Goal: Feedback & Contribution: Contribute content

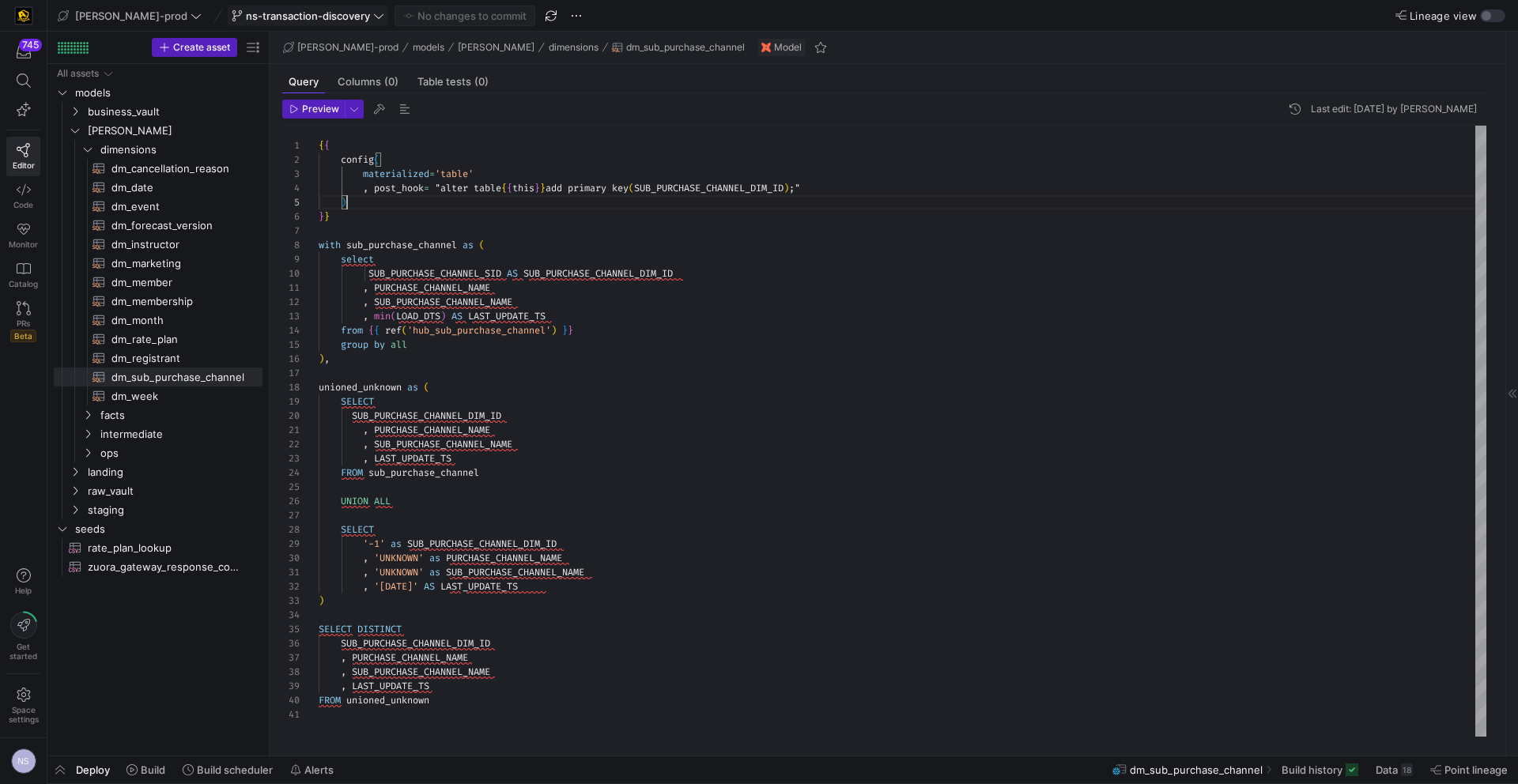
scroll to position [57, 29]
click at [262, 17] on span "ns-transaction-discovery" at bounding box center [309, 16] width 125 height 13
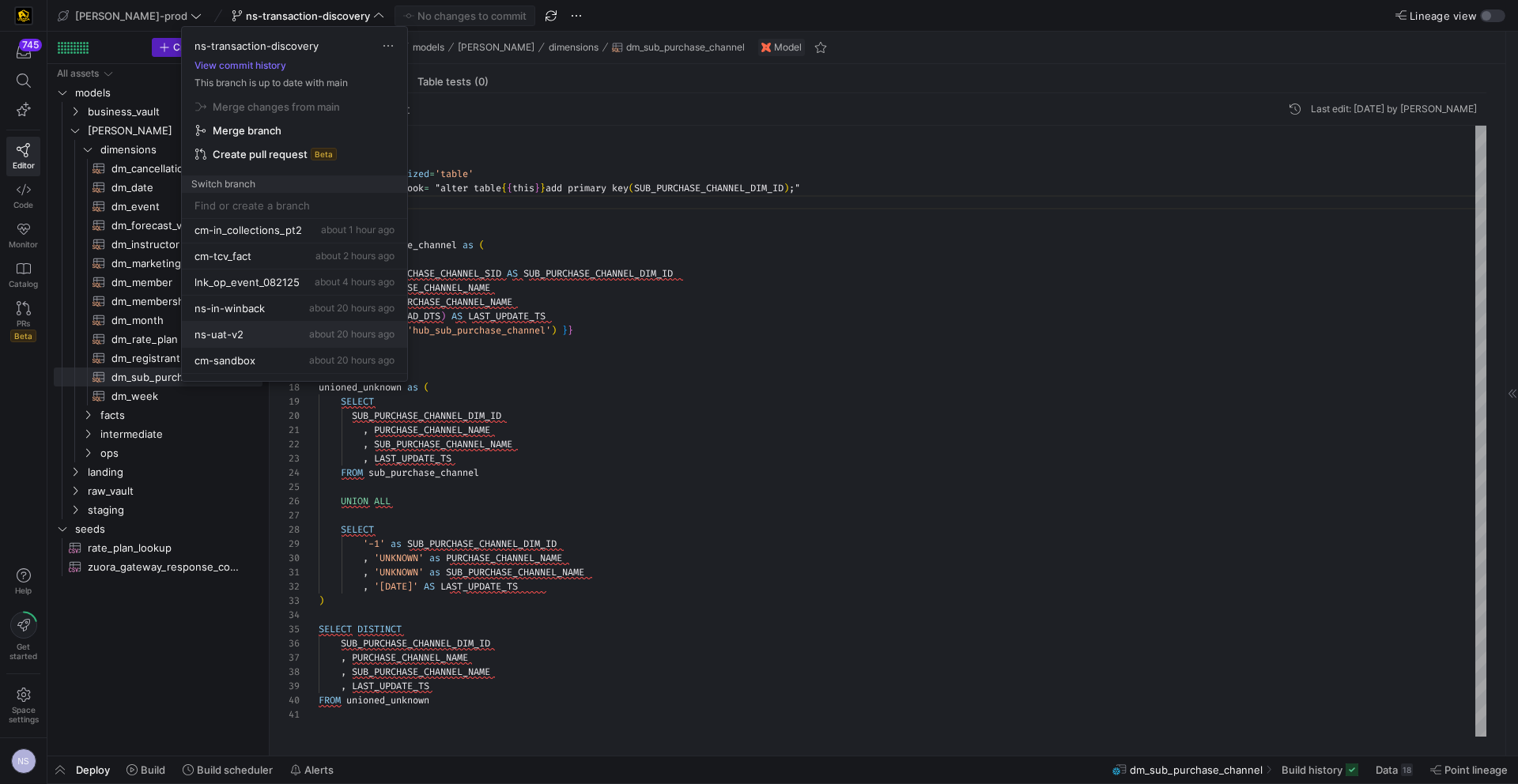
scroll to position [110, 0]
click at [270, 306] on div "ns-in-winback about 20 hours ago" at bounding box center [295, 304] width 200 height 13
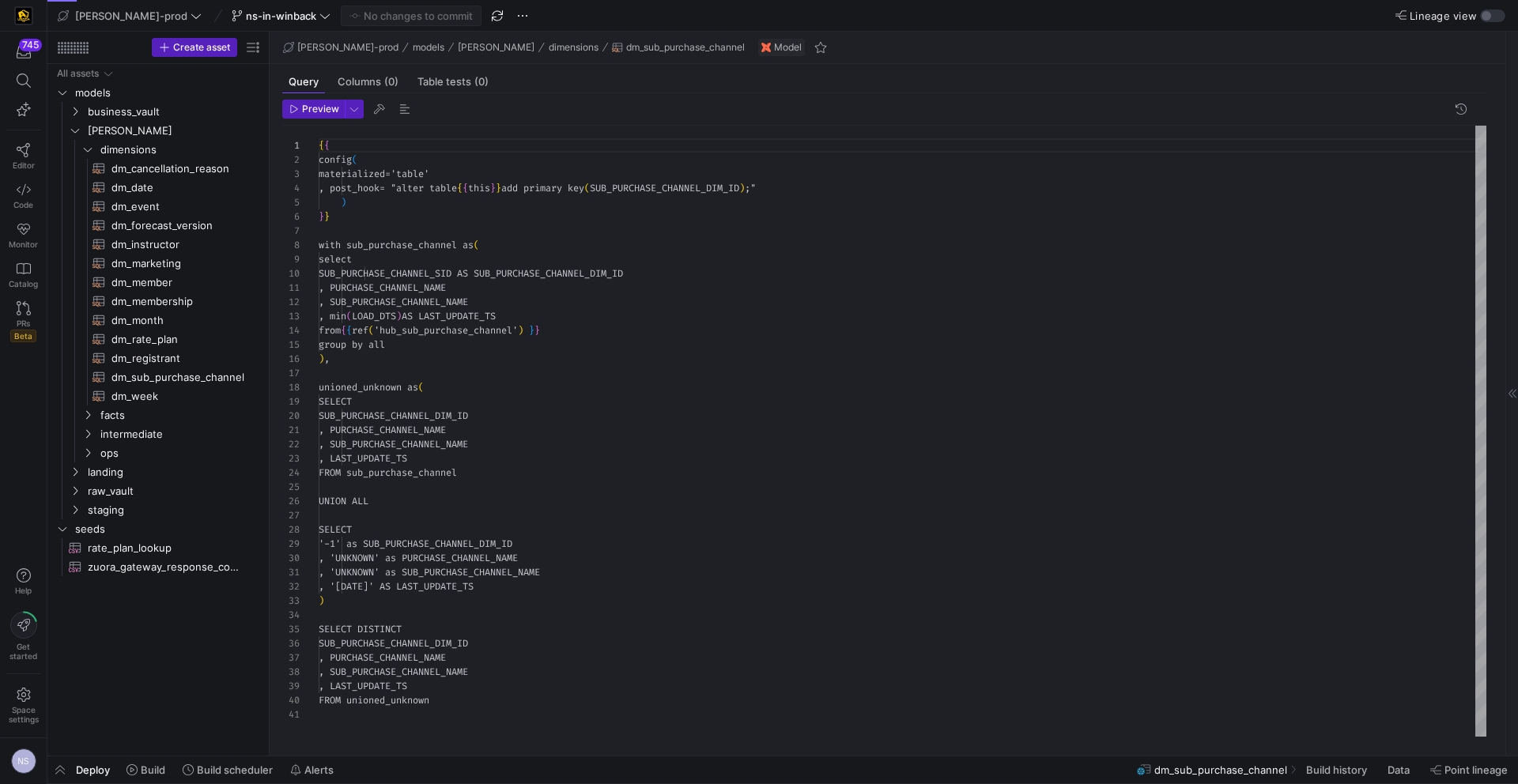
scroll to position [142, 0]
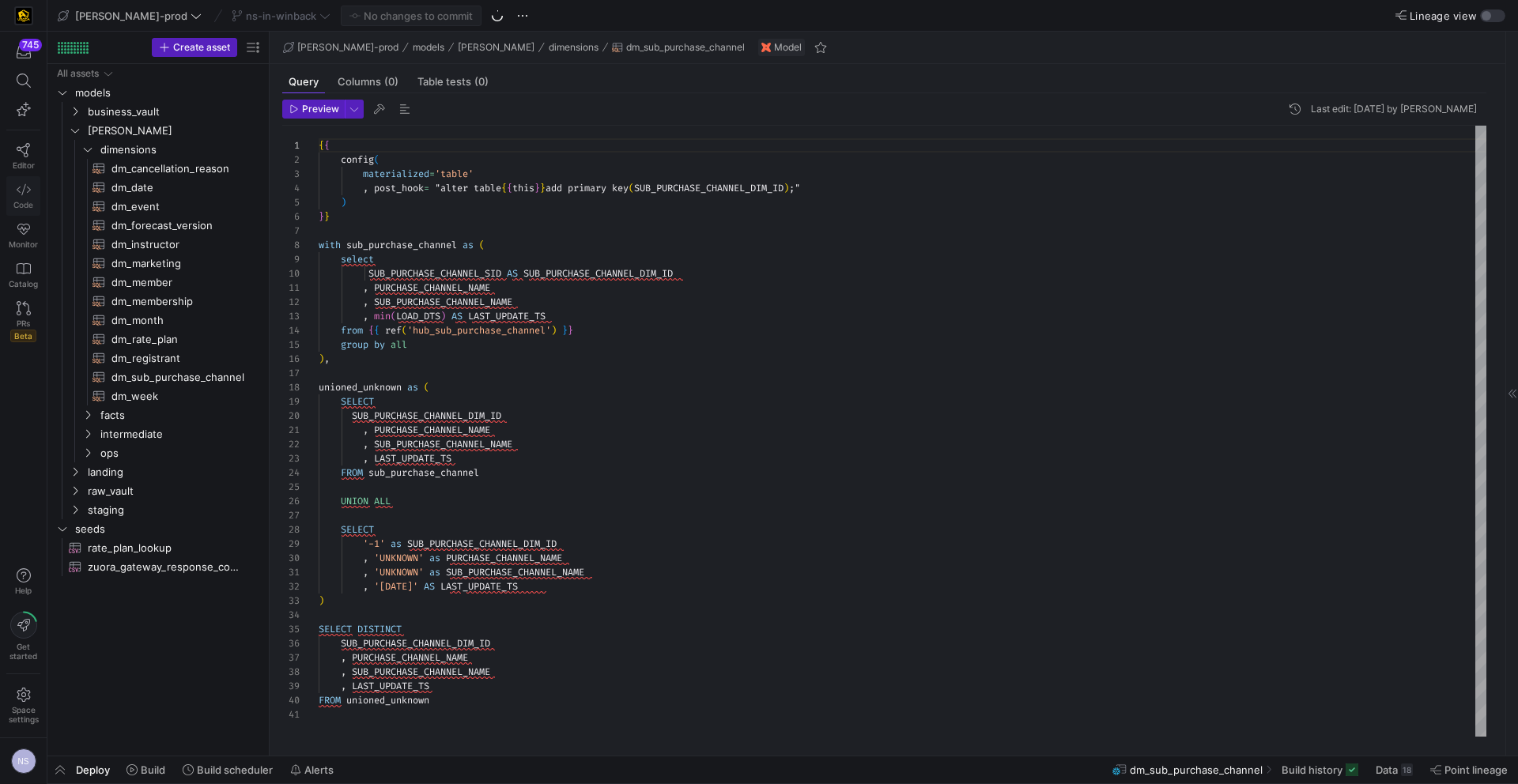
click at [36, 184] on link "Code" at bounding box center [23, 196] width 34 height 40
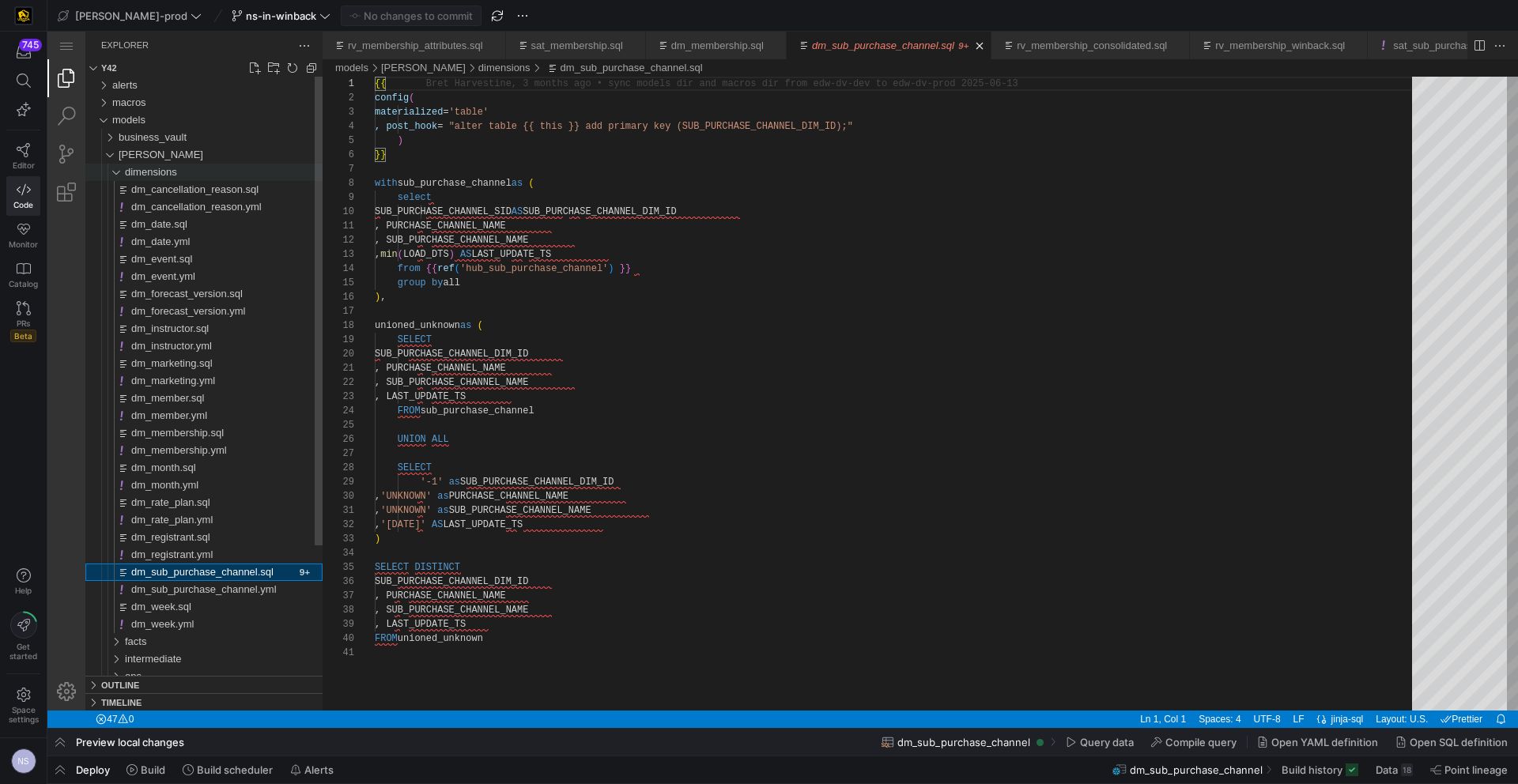
click at [187, 173] on div "dimensions" at bounding box center [223, 172] width 198 height 18
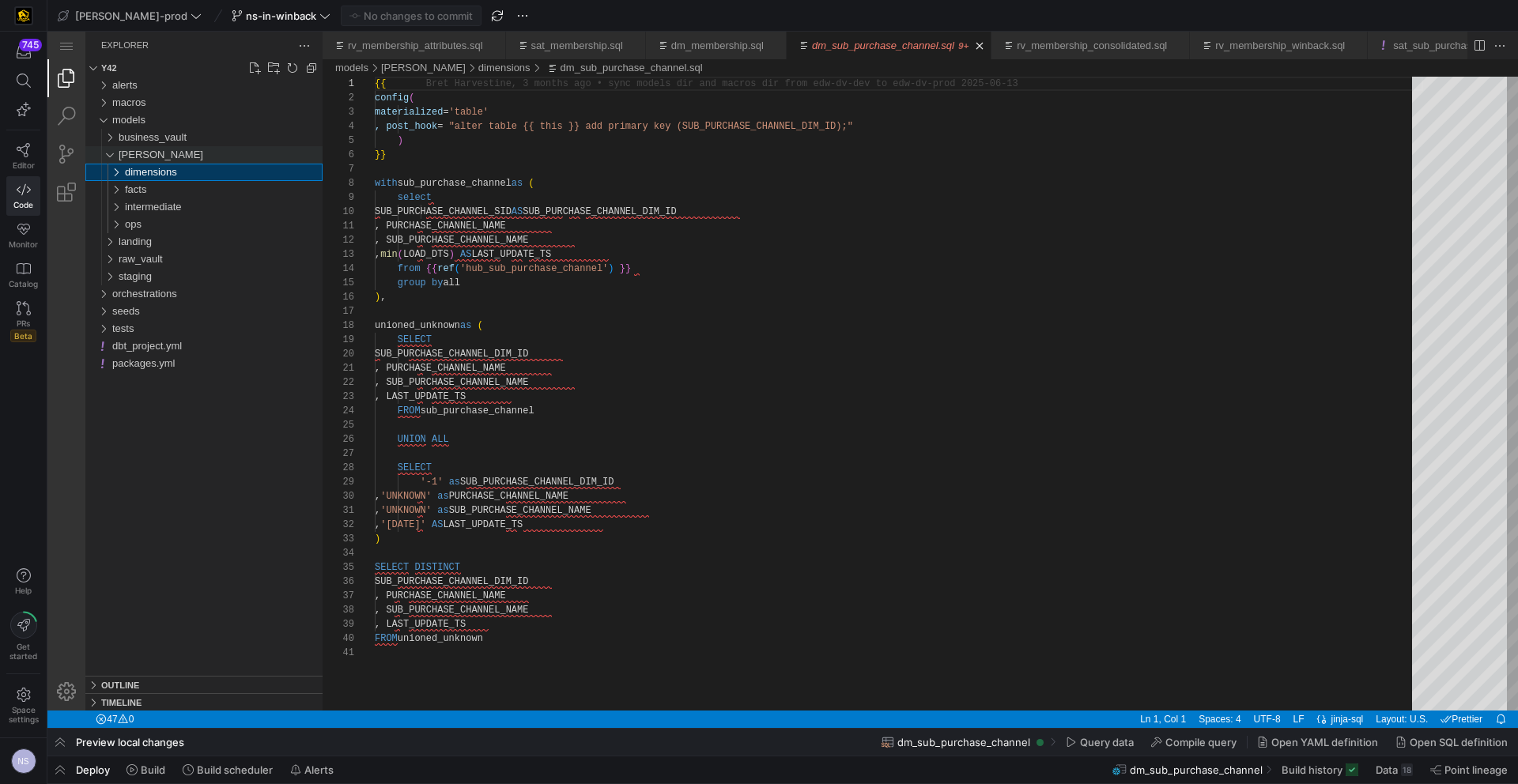
click at [146, 160] on div "edw" at bounding box center [221, 155] width 204 height 18
click at [160, 191] on span "raw_vault" at bounding box center [140, 189] width 45 height 12
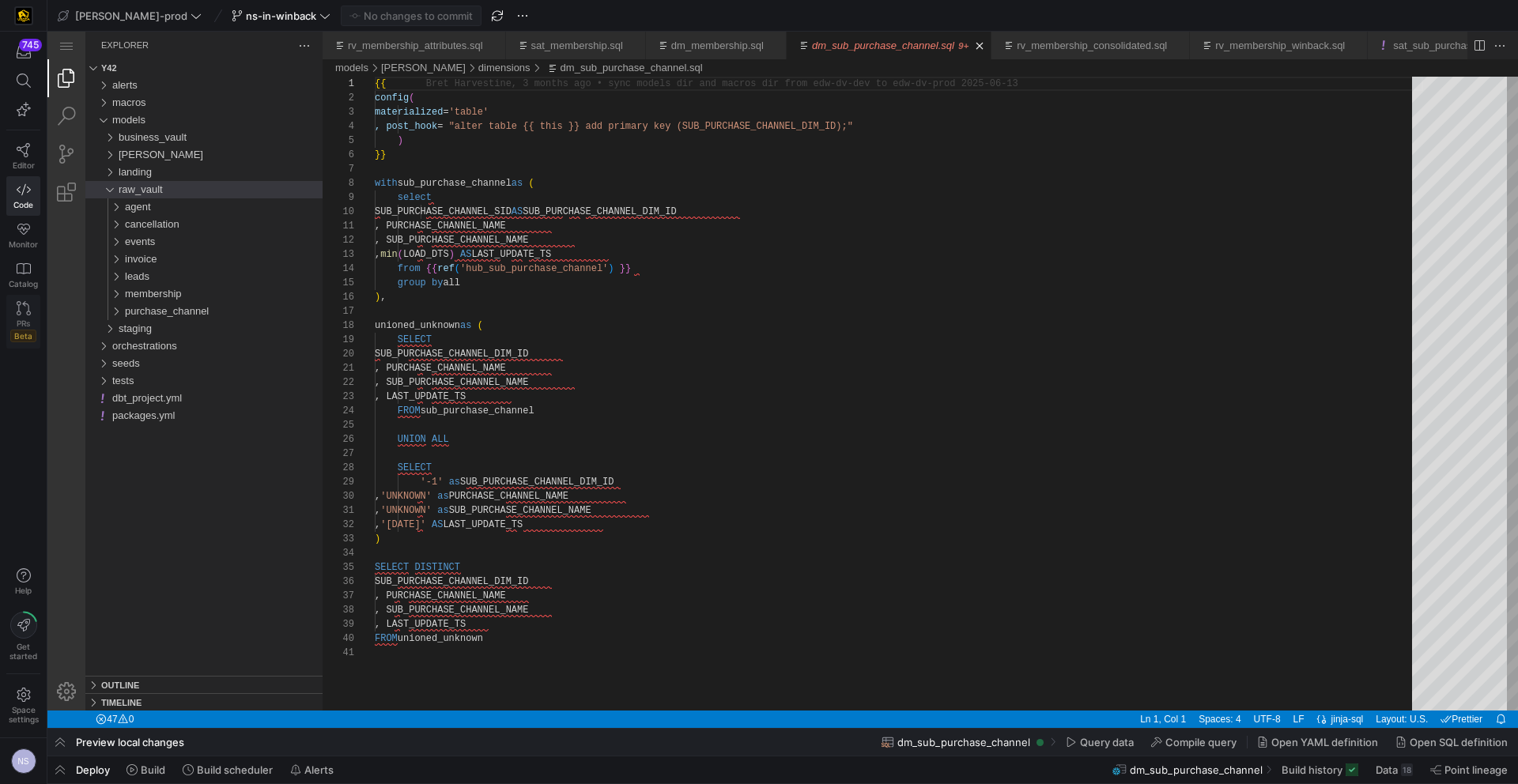
click at [17, 321] on span "PRs" at bounding box center [24, 323] width 14 height 10
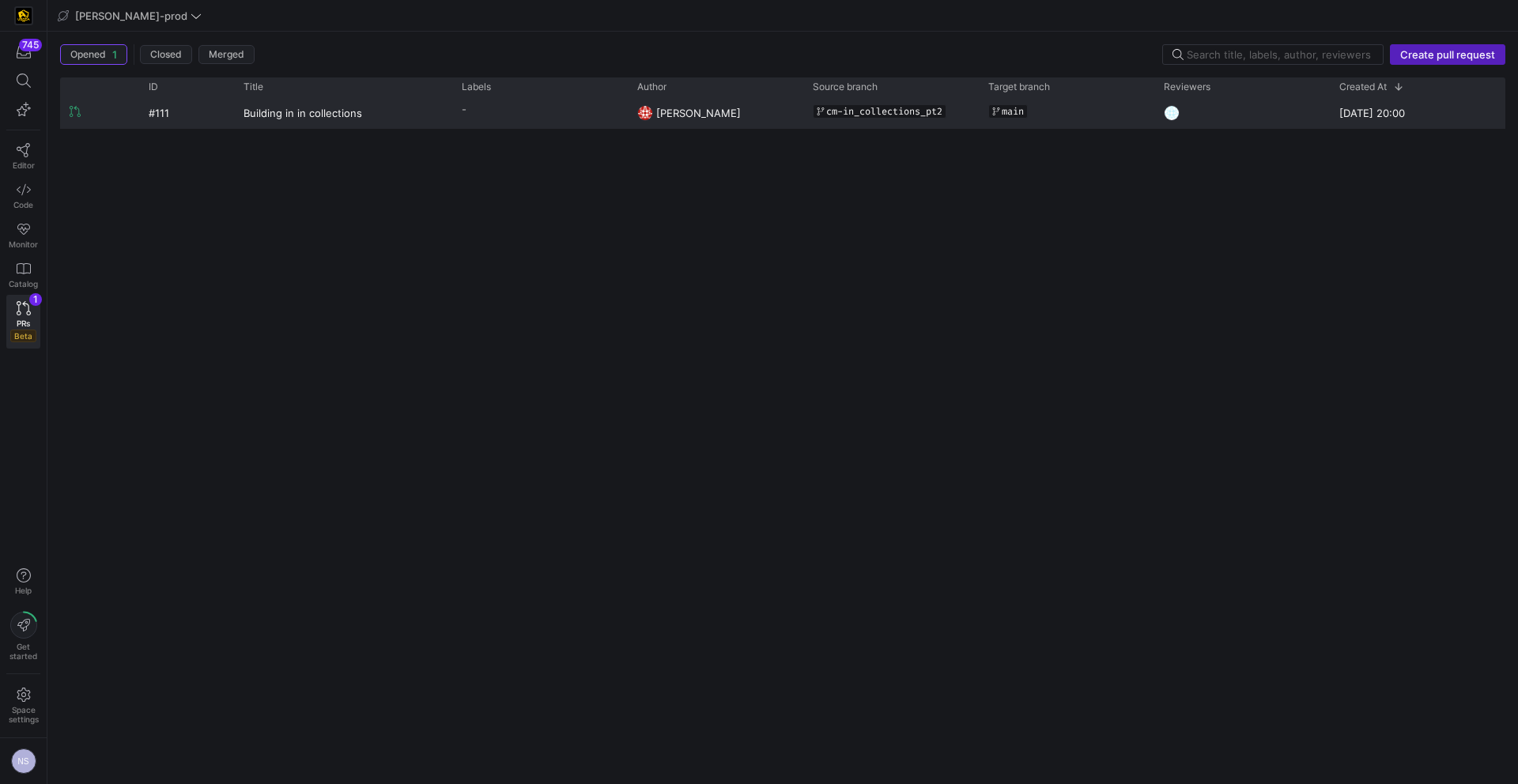
click at [476, 110] on y42-pull-request-list-view-label-cell-renderer "-" at bounding box center [540, 109] width 156 height 23
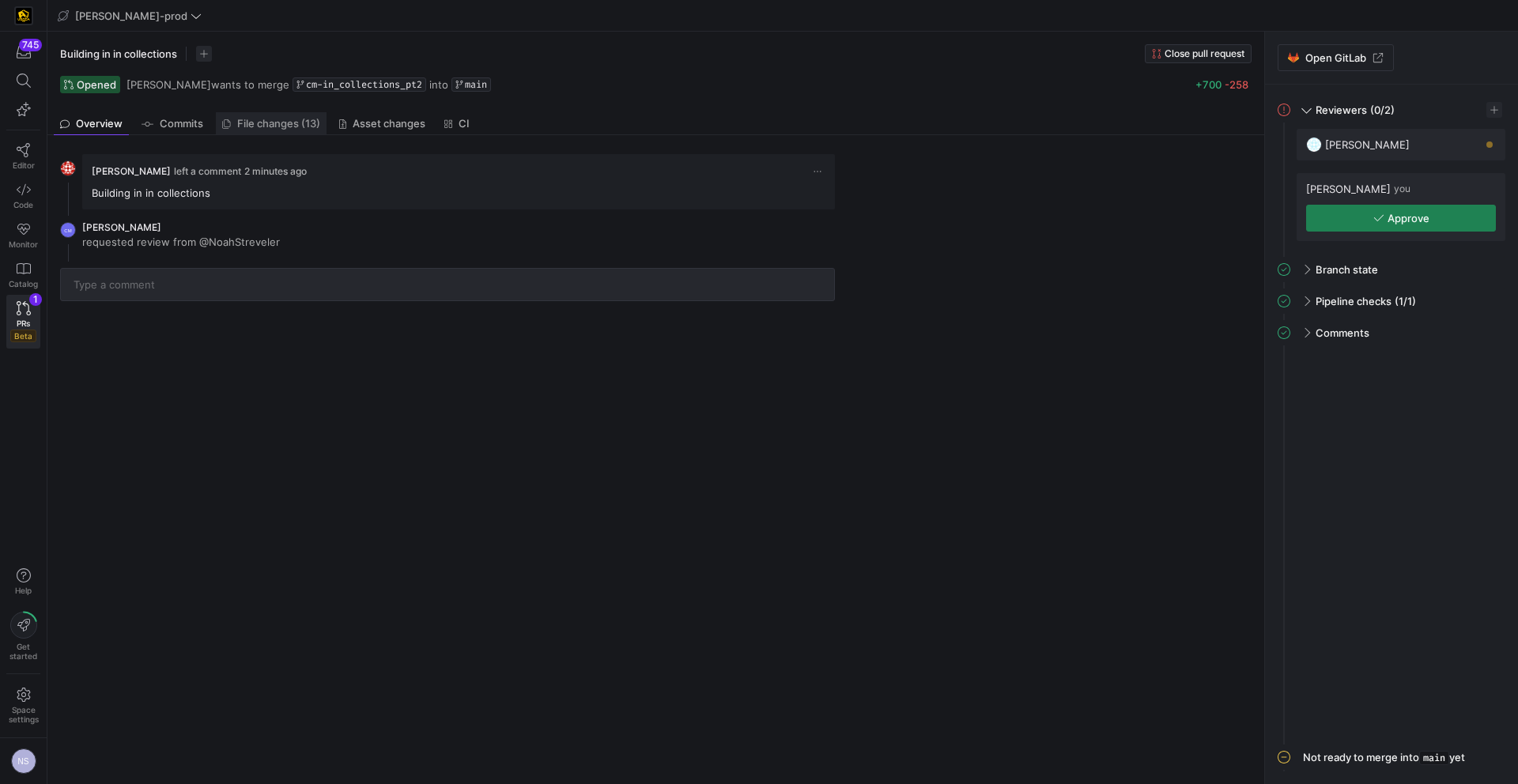
click at [285, 121] on span "File changes (13)" at bounding box center [279, 124] width 83 height 10
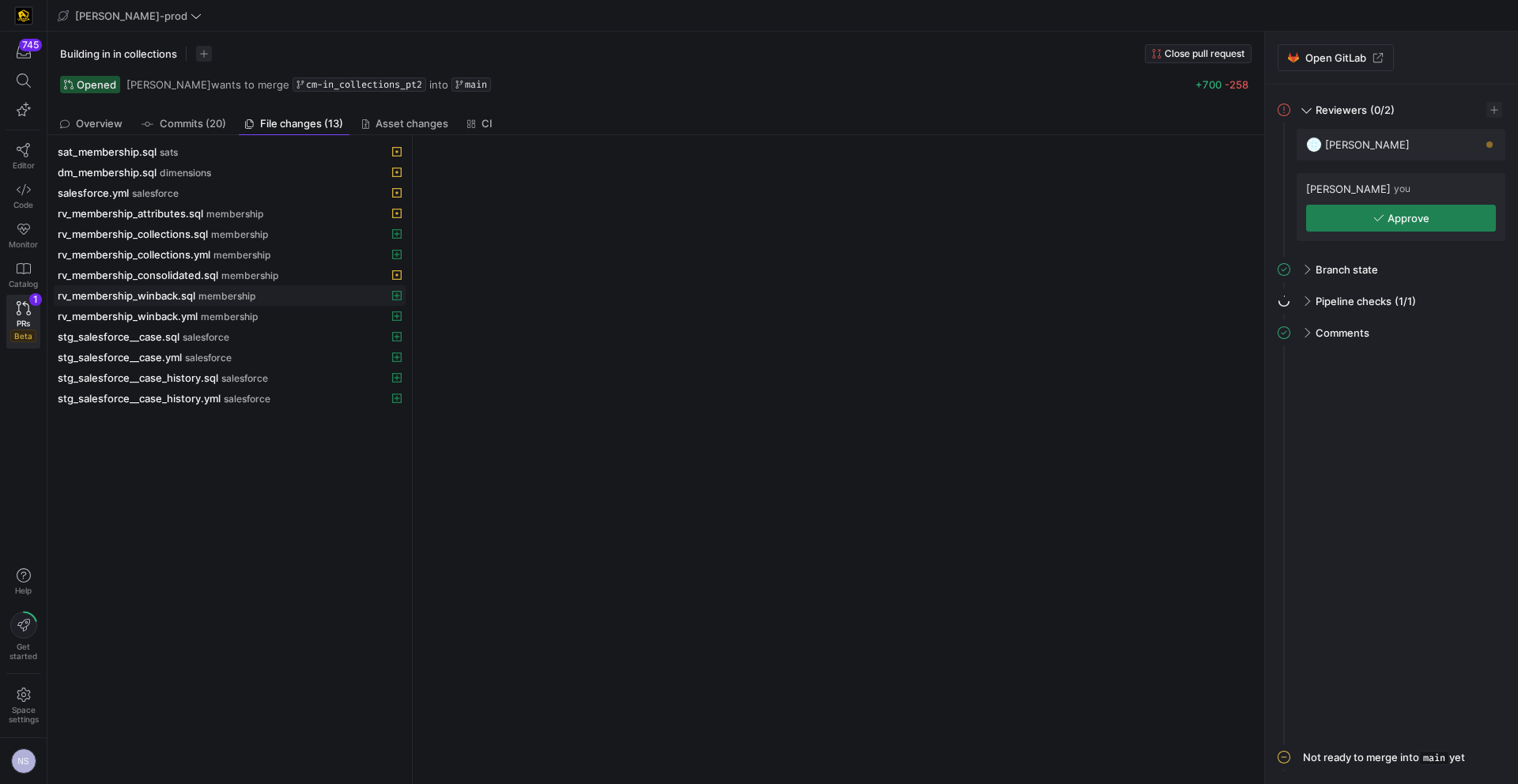
click at [179, 302] on span "rv_membership_winback.sql" at bounding box center [126, 296] width 137 height 13
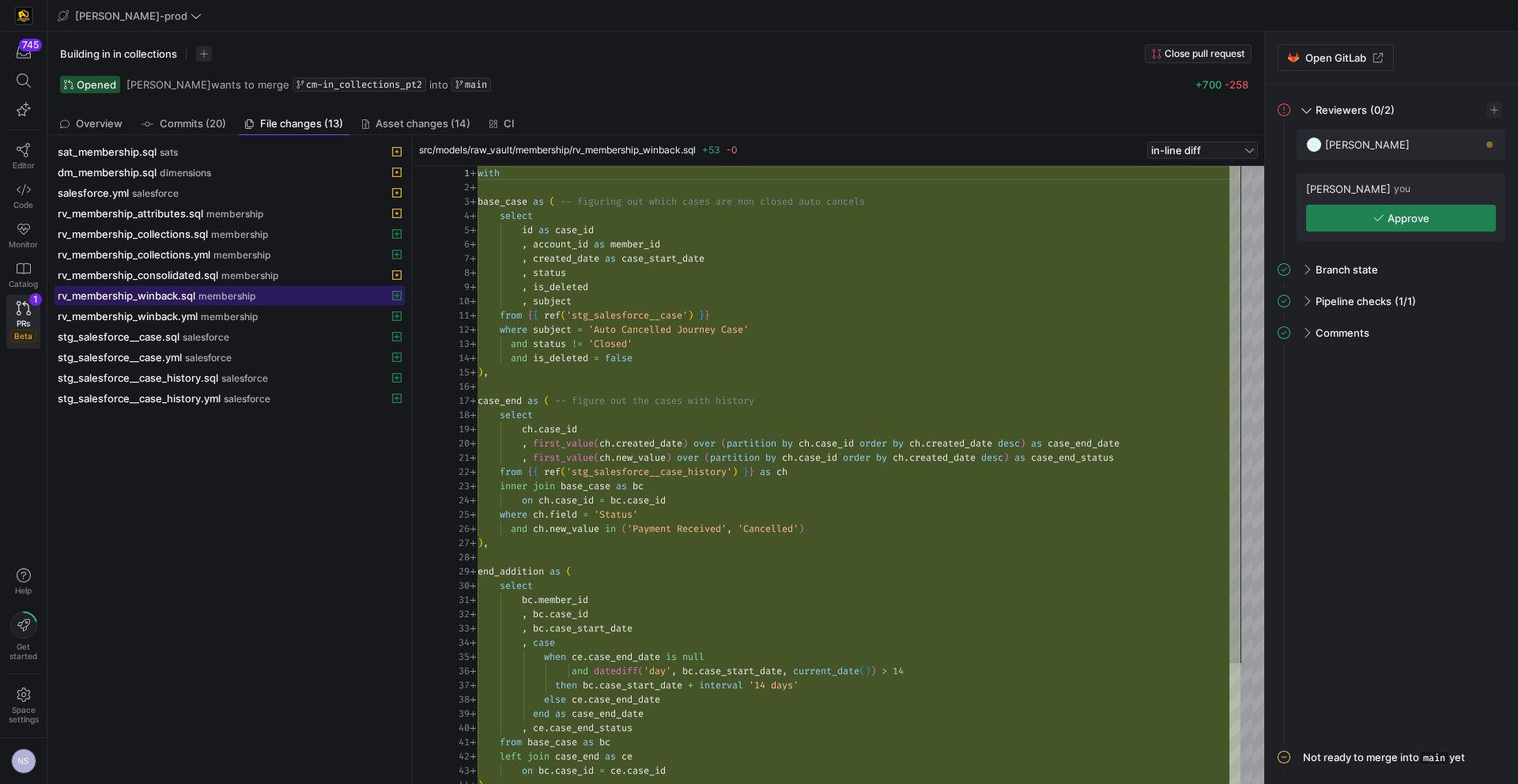
scroll to position [142, 0]
click at [248, 269] on div "rv_membership_consolidated.sql membership" at bounding box center [212, 275] width 310 height 13
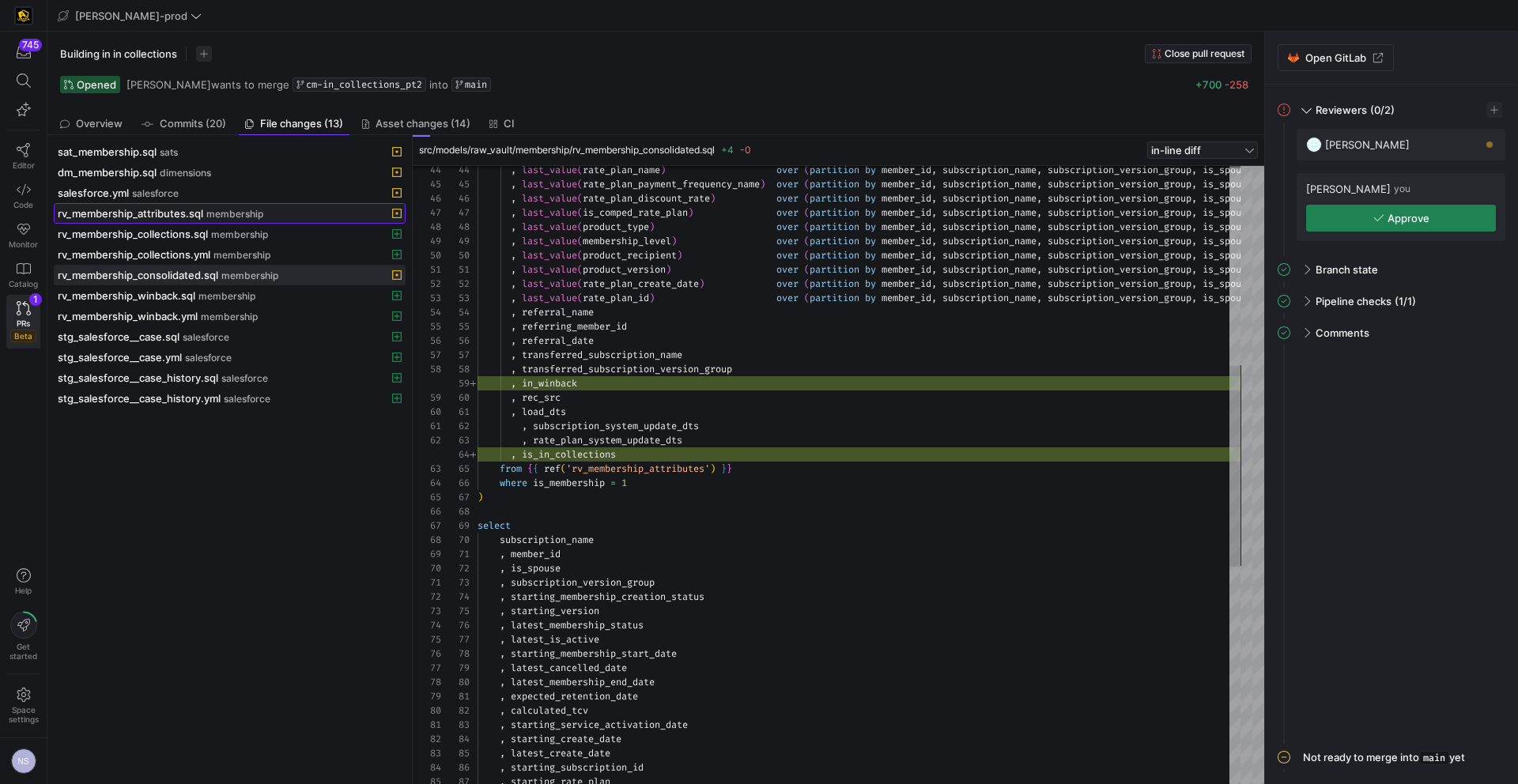
click at [191, 217] on span "rv_membership_attributes.sql" at bounding box center [130, 213] width 145 height 13
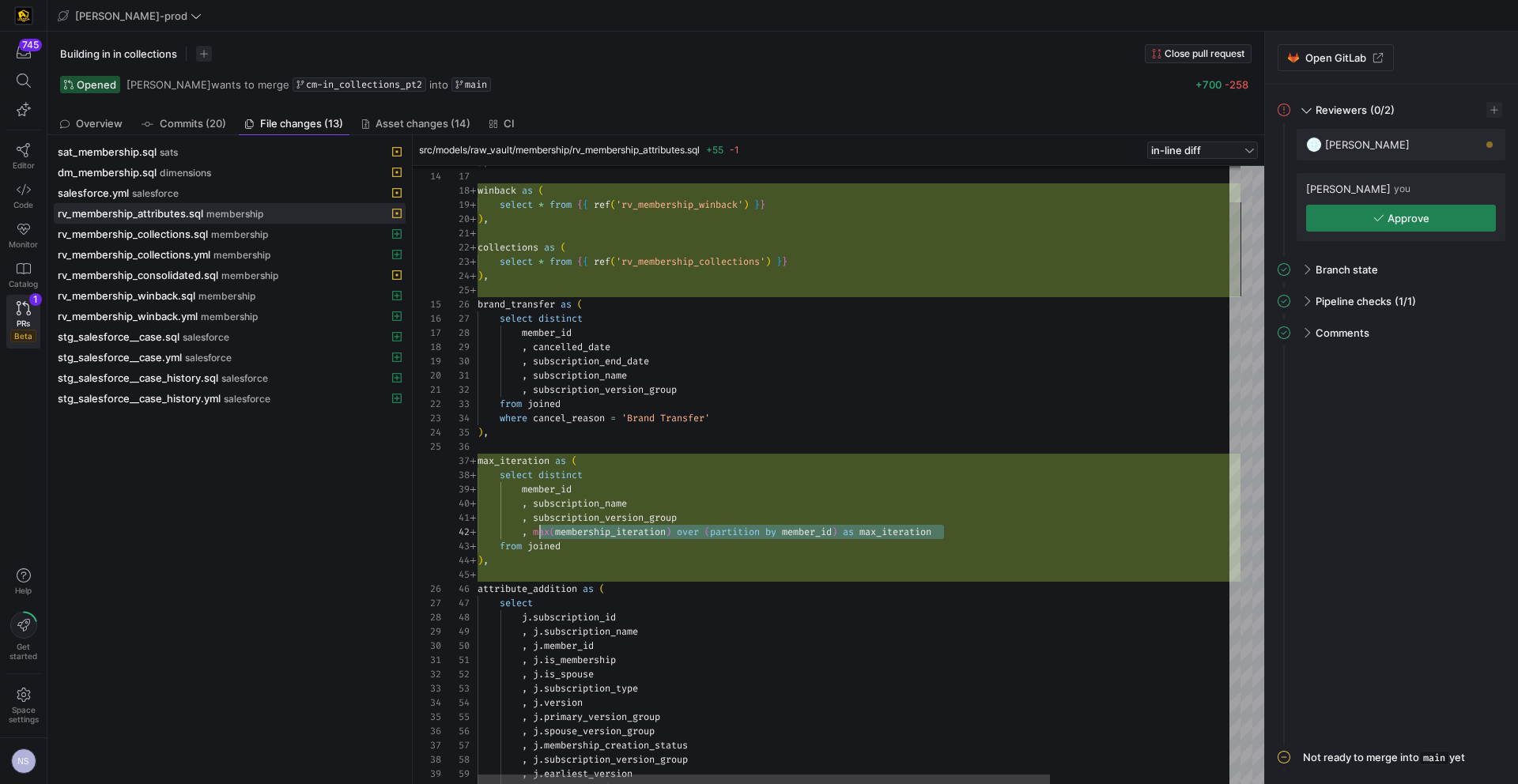
scroll to position [14, 57]
drag, startPoint x: 956, startPoint y: 534, endPoint x: 536, endPoint y: 535, distance: 420.0
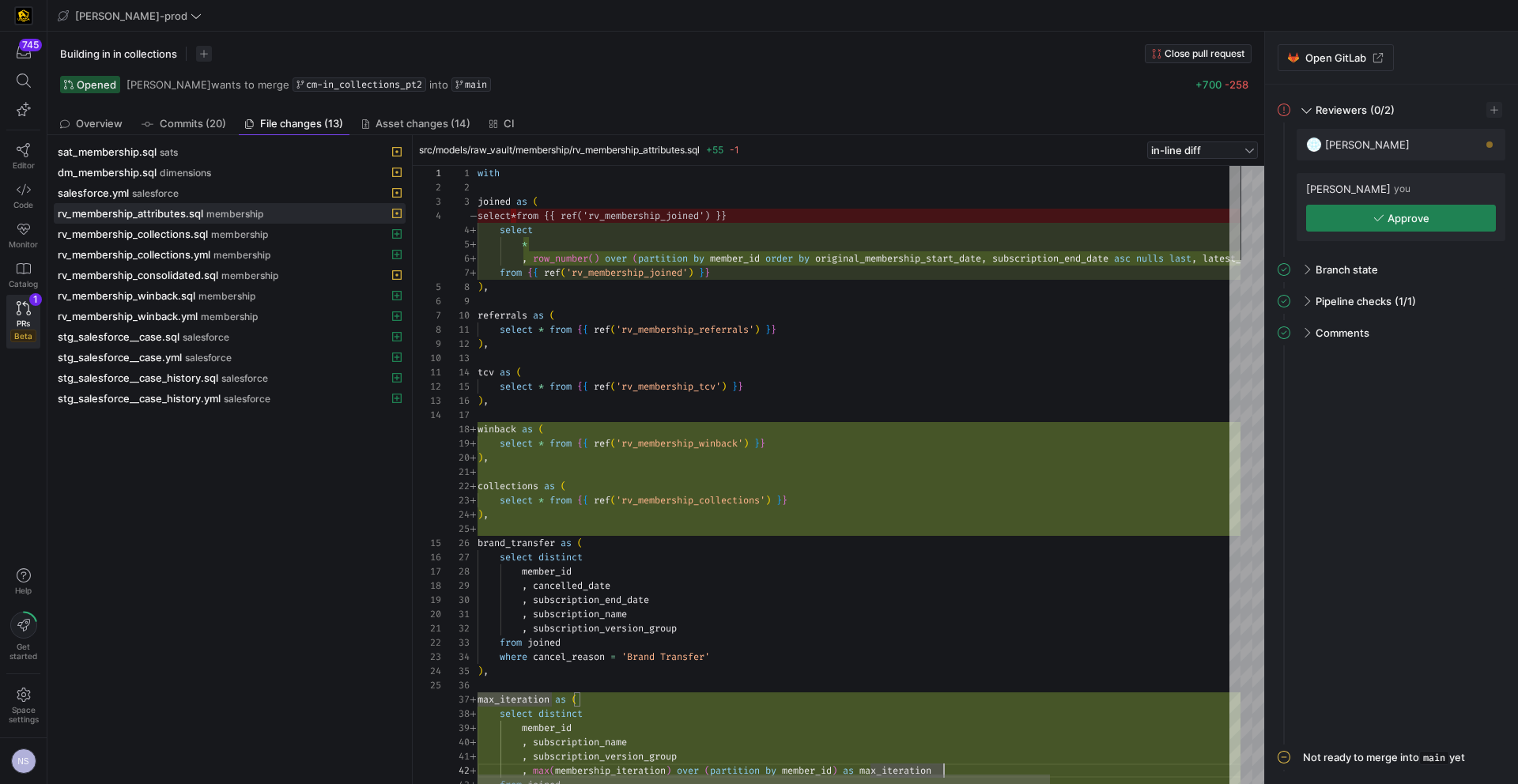
type textarea "with joined as ( select * , row_number() over (partition by member_id order by …"
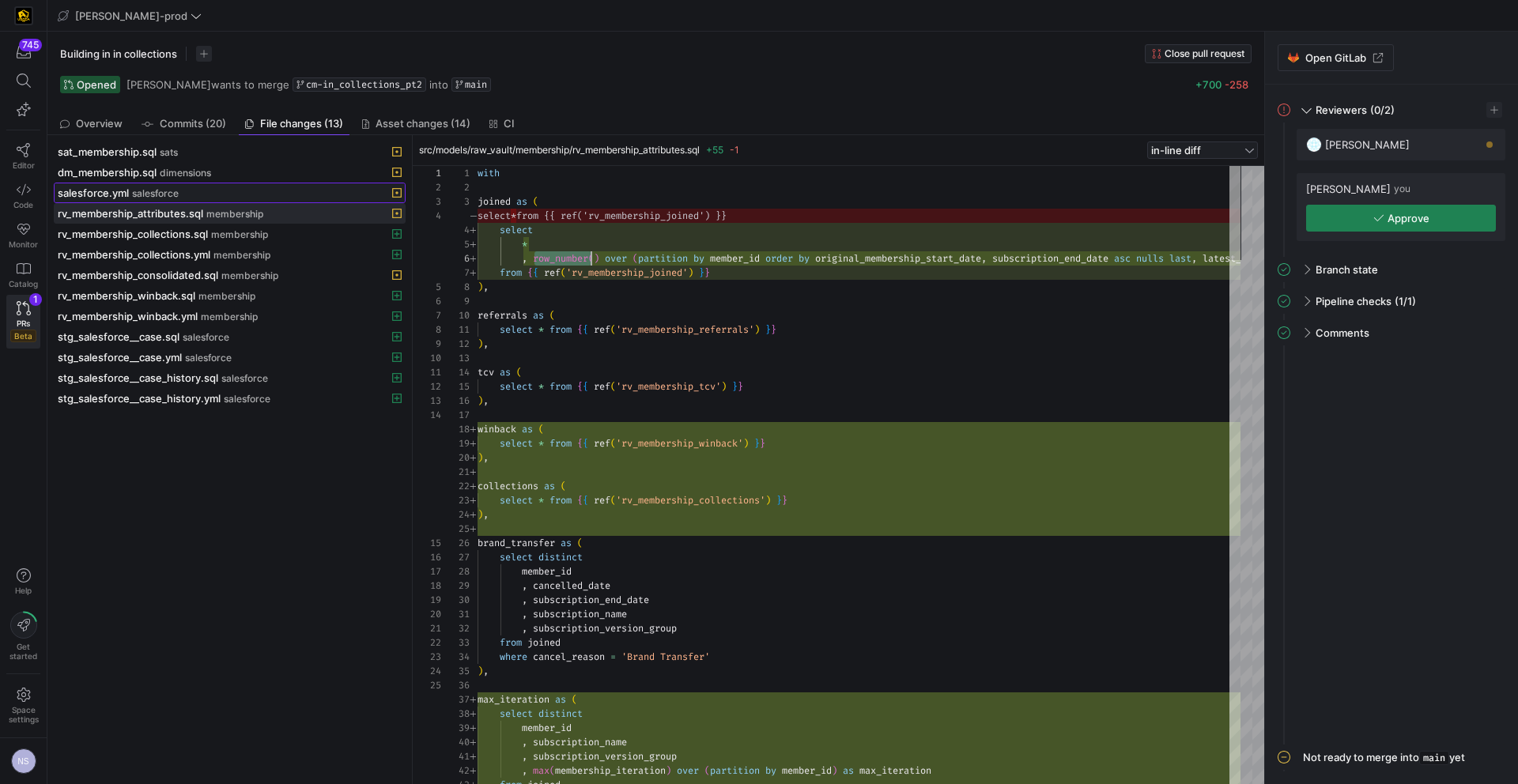
click at [110, 201] on span at bounding box center [229, 192] width 350 height 19
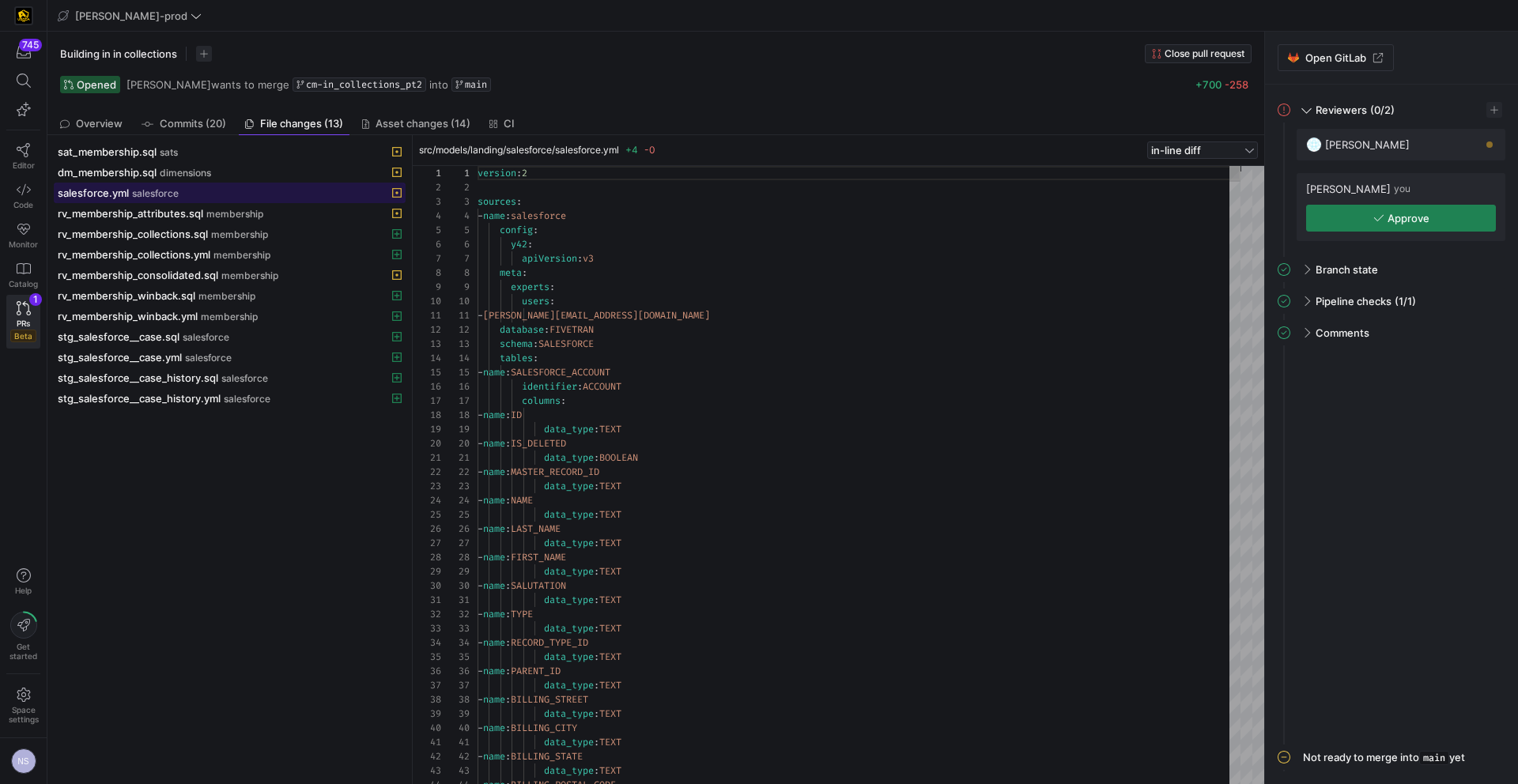
scroll to position [142, 0]
click at [146, 158] on span at bounding box center [229, 151] width 350 height 19
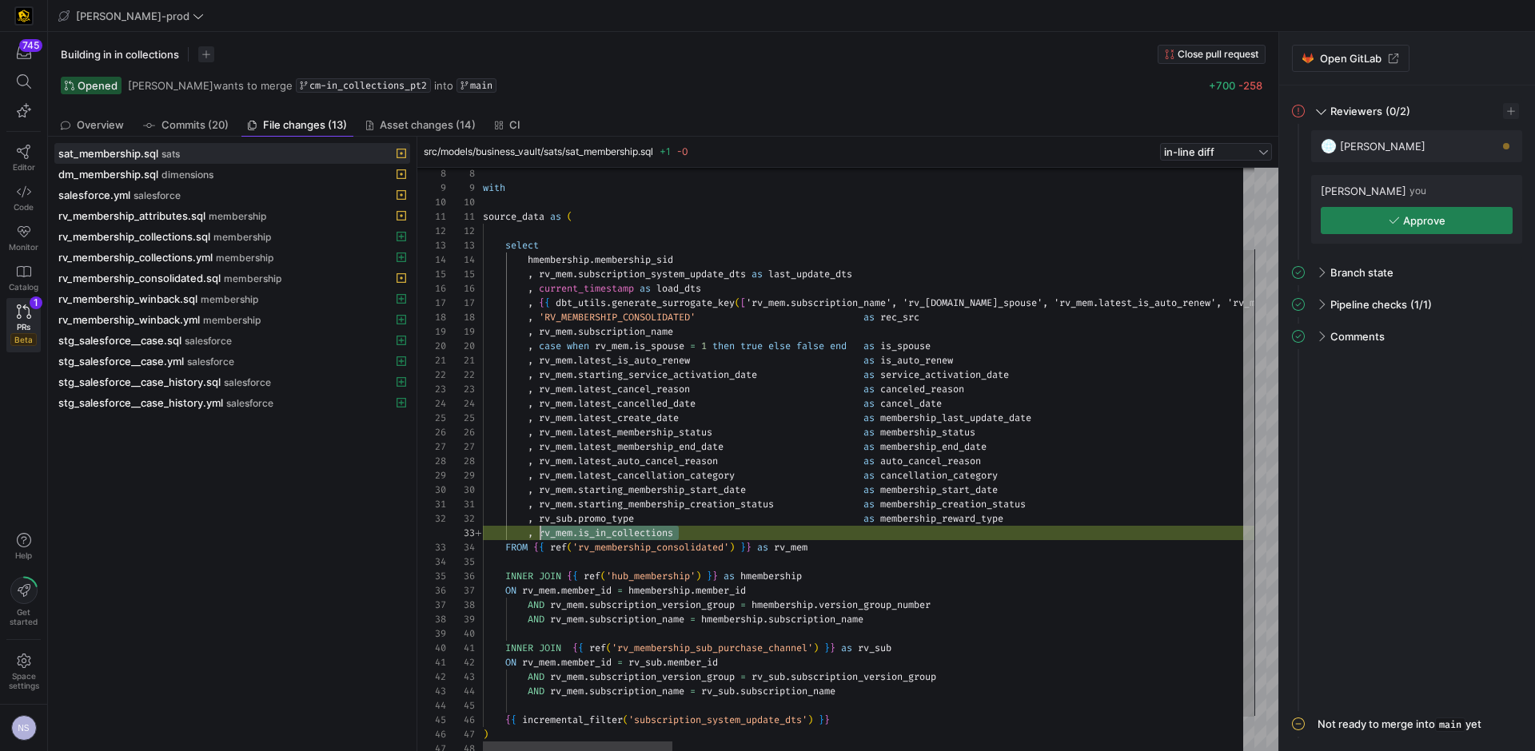
drag, startPoint x: 693, startPoint y: 532, endPoint x: 540, endPoint y: 532, distance: 153.5
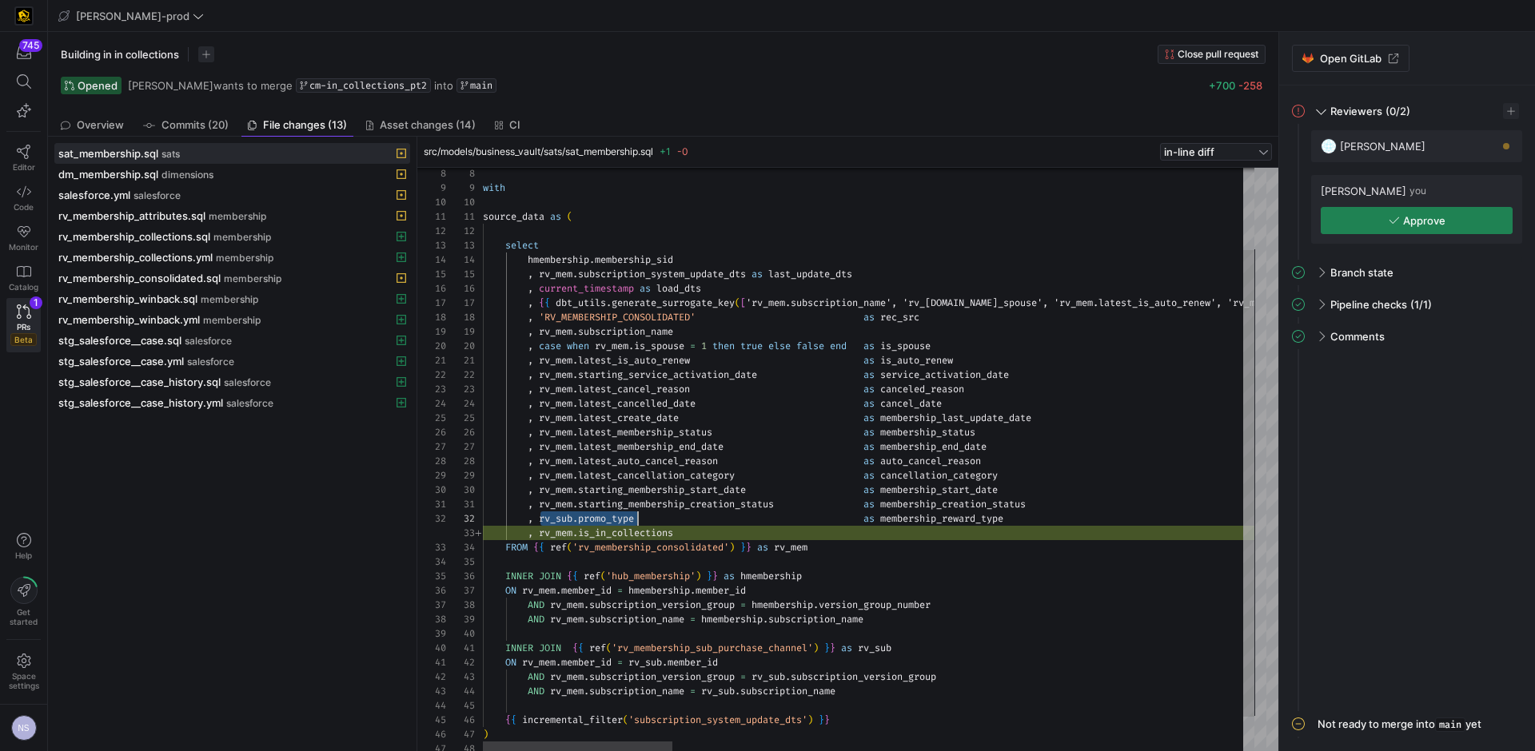
scroll to position [14, 161]
drag, startPoint x: 541, startPoint y: 519, endPoint x: 646, endPoint y: 518, distance: 104.7
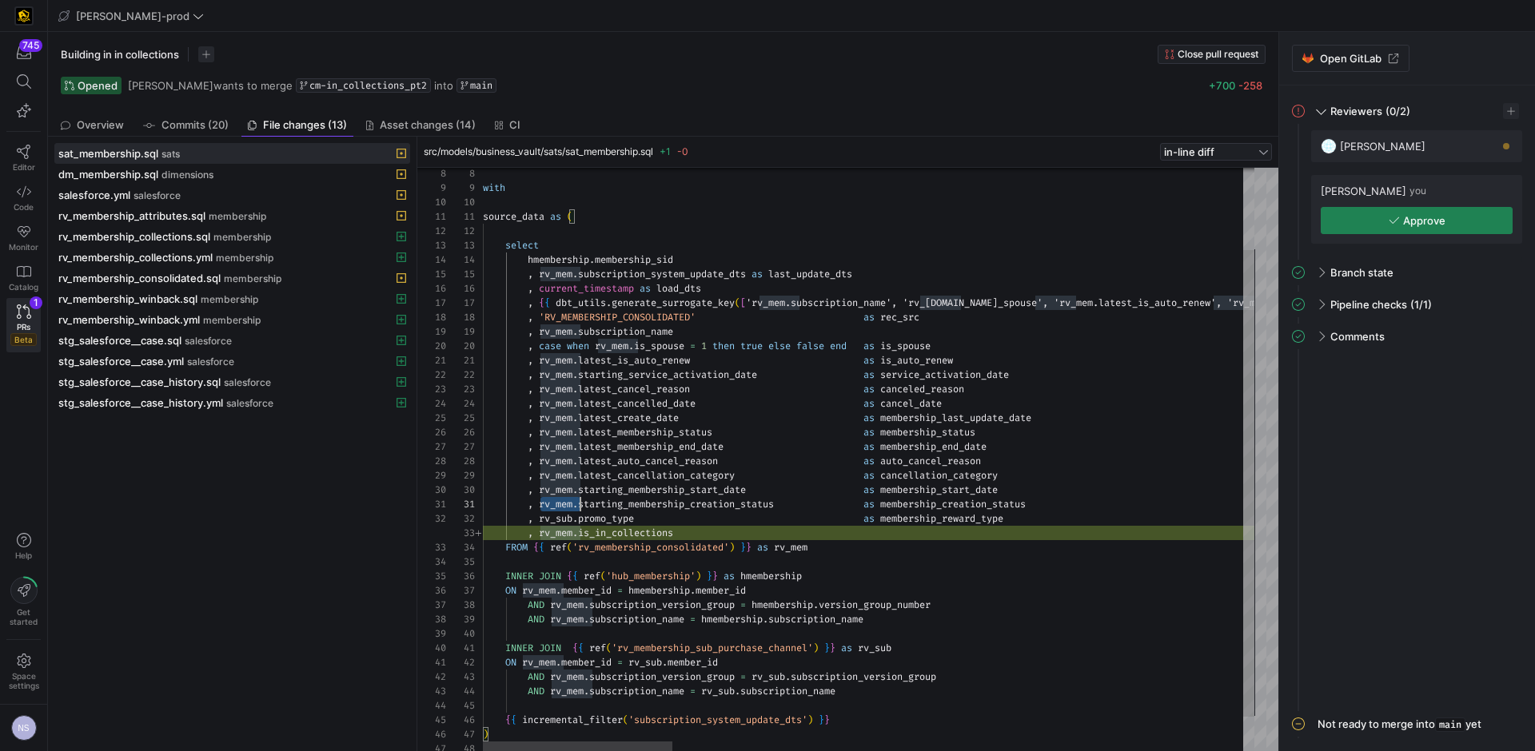
scroll to position [0, 98]
drag, startPoint x: 541, startPoint y: 501, endPoint x: 581, endPoint y: 499, distance: 40.0
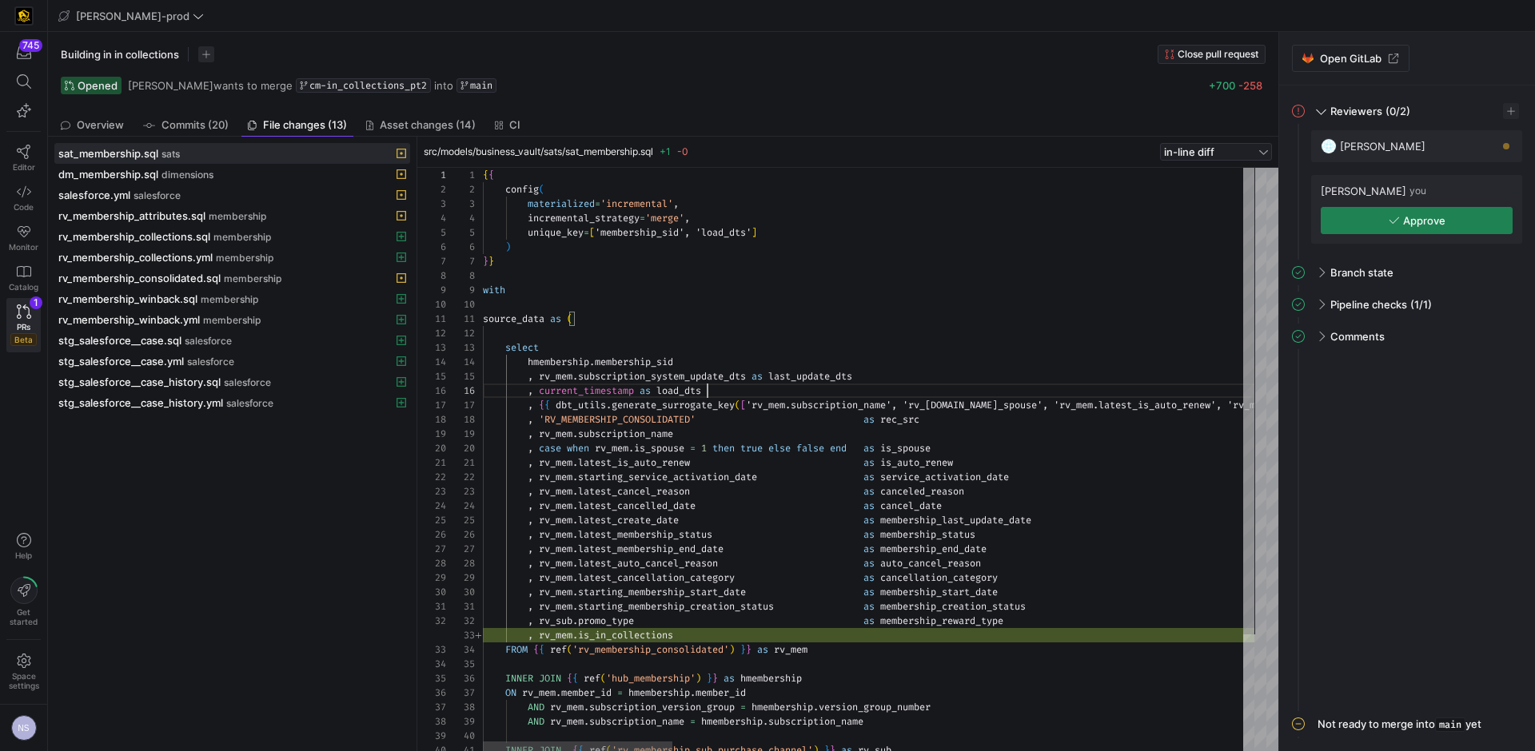
type textarea "source_data as ( select hmembership.membership_sid , rv_mem.subscription_system…"
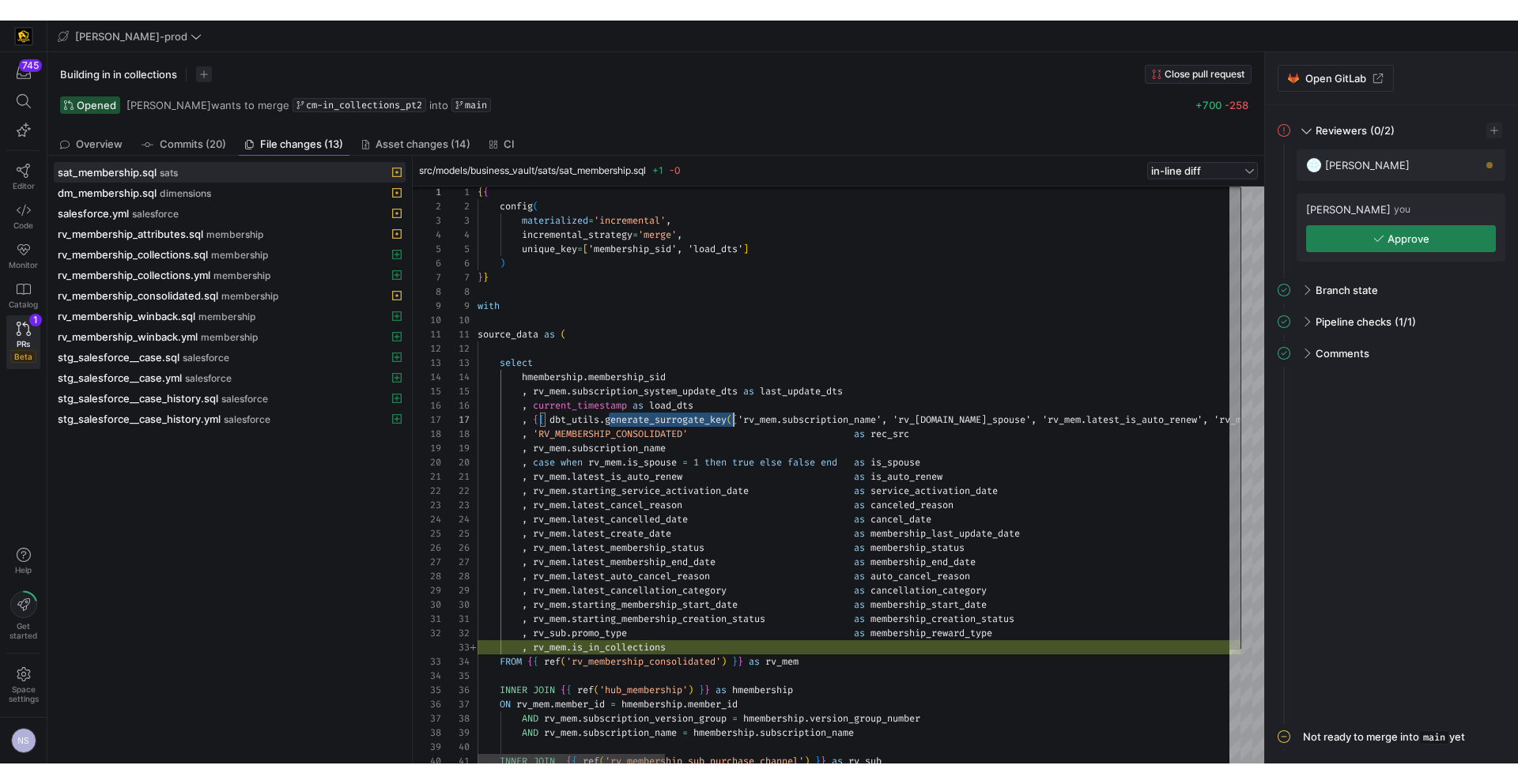
scroll to position [85, 256]
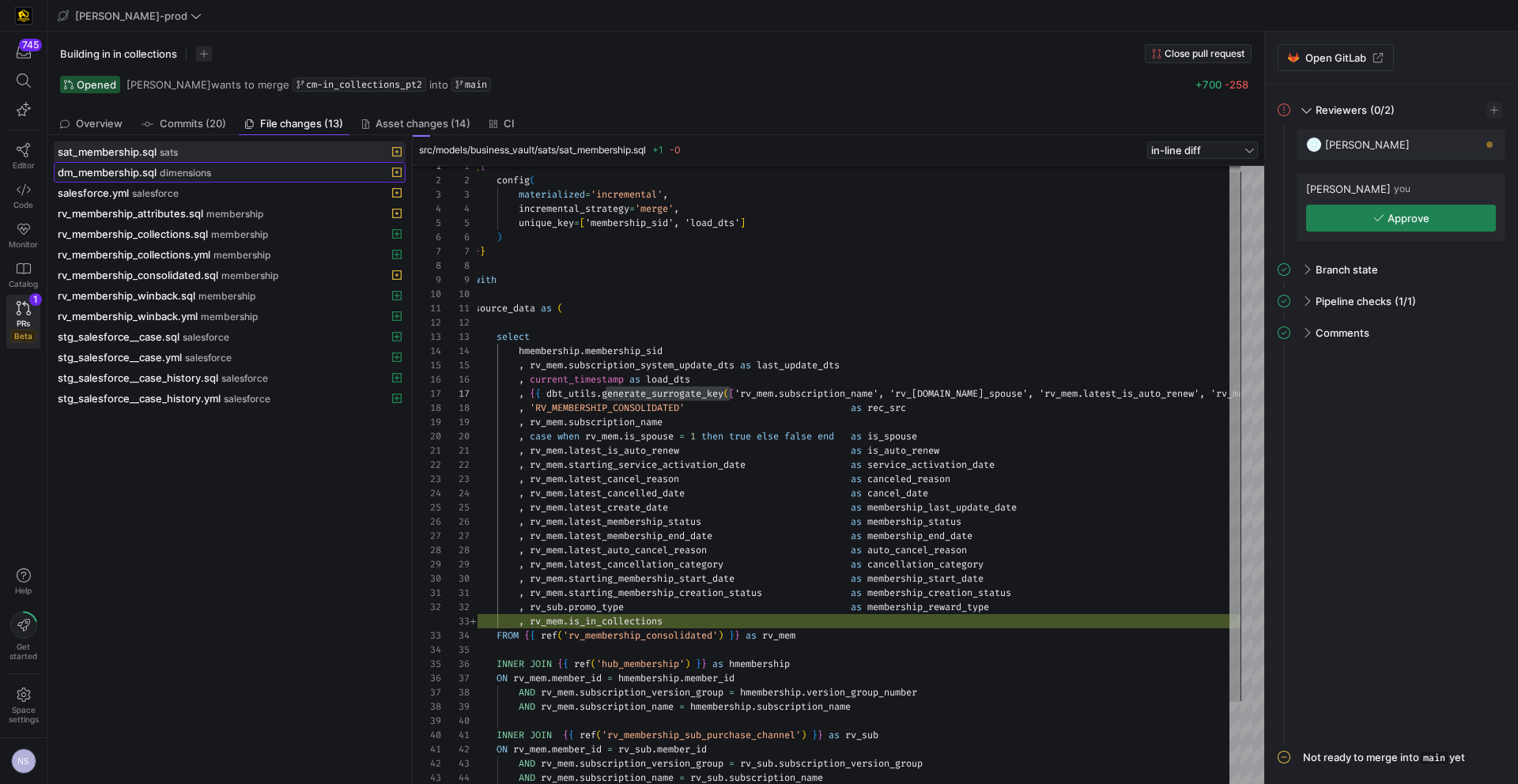
click at [179, 179] on span at bounding box center [229, 172] width 350 height 19
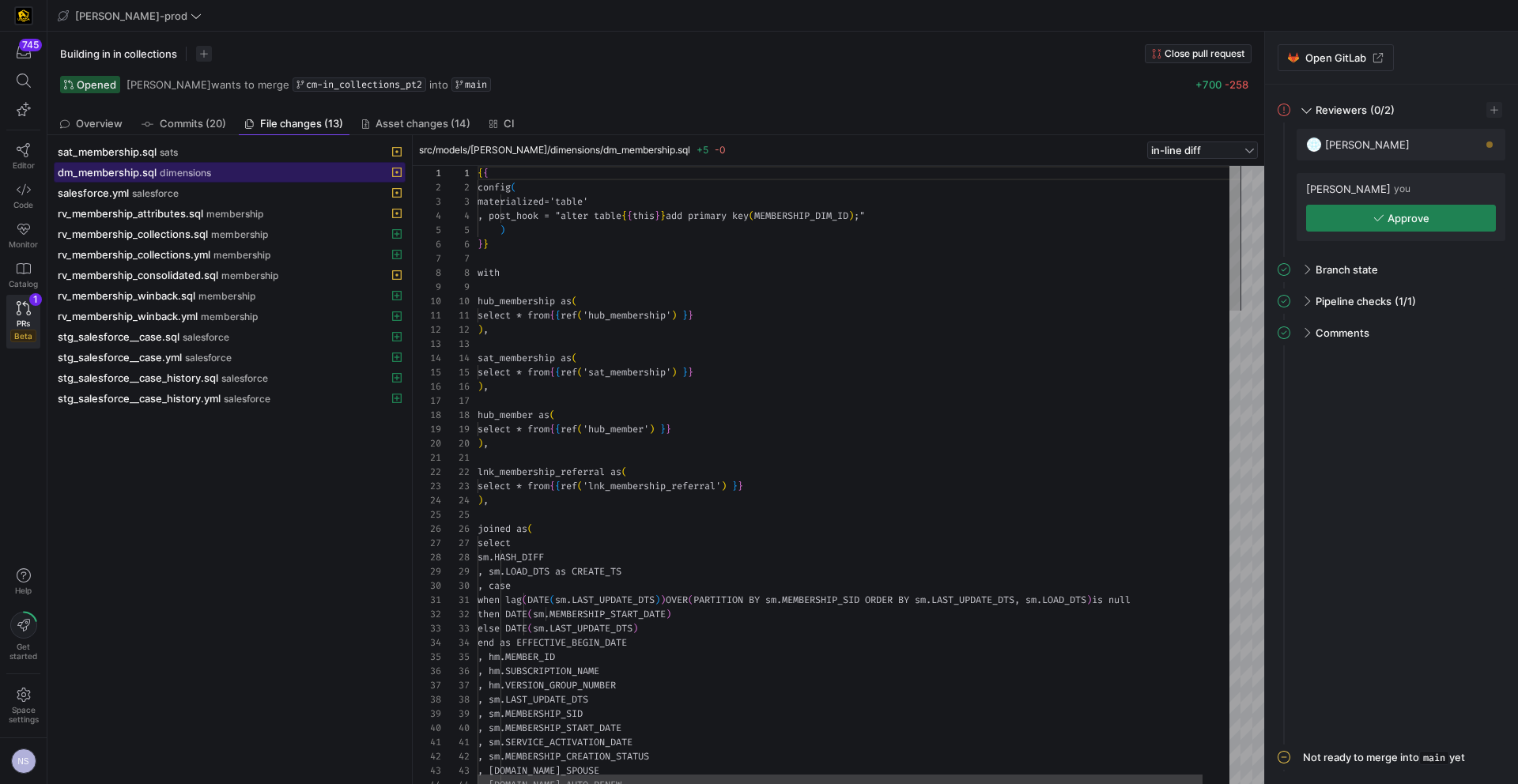
scroll to position [142, 0]
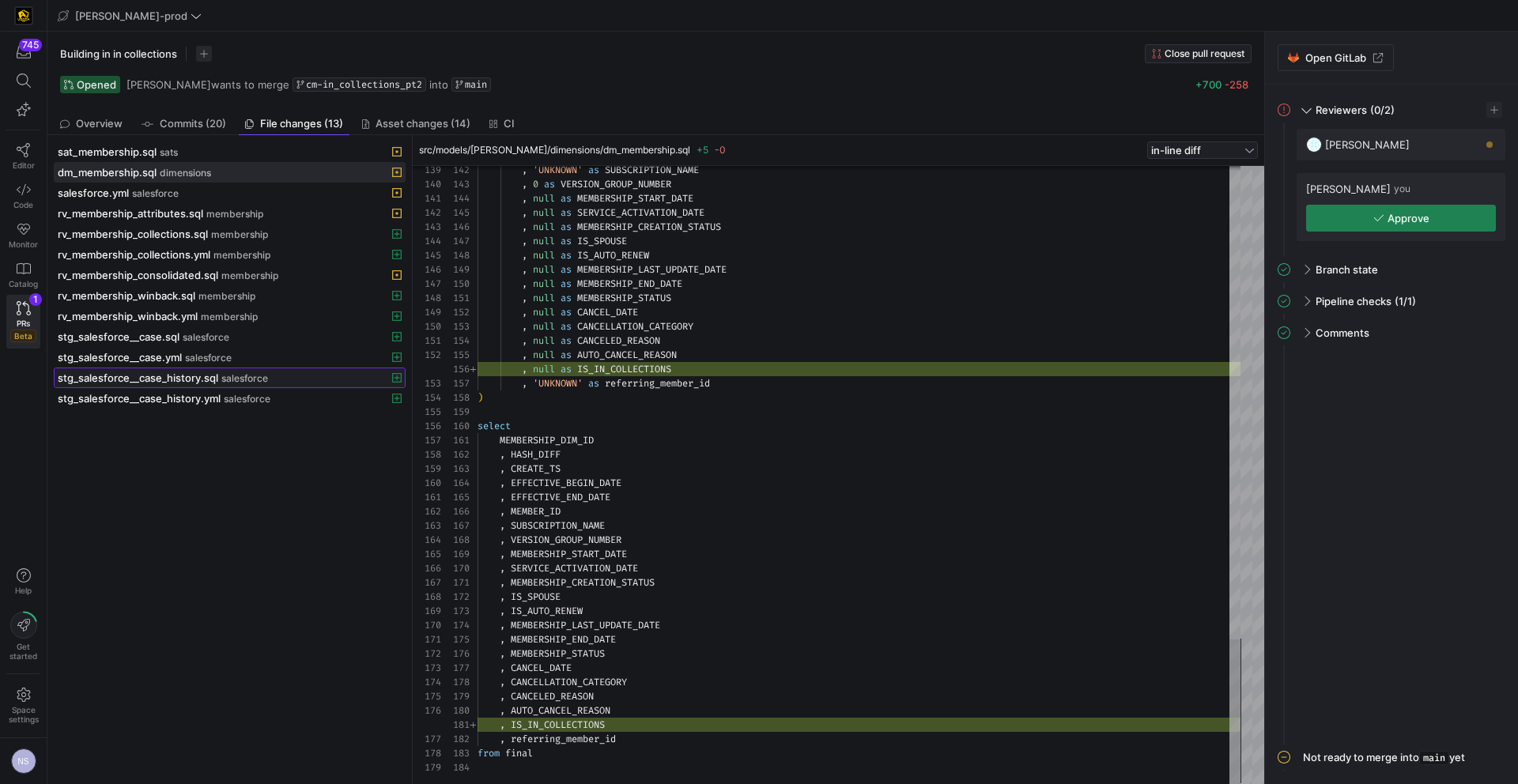
click at [240, 382] on span "salesforce" at bounding box center [244, 378] width 46 height 11
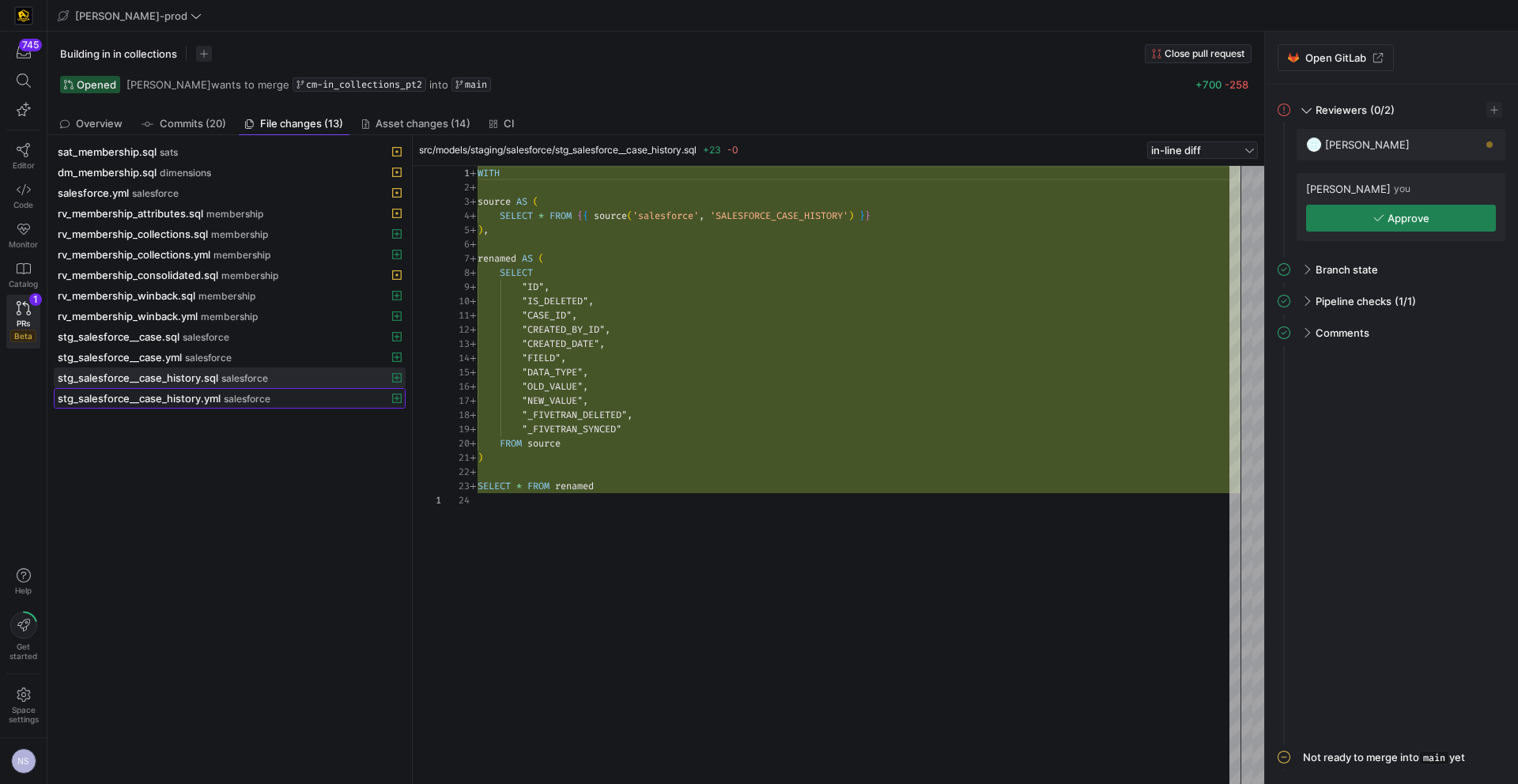
click at [264, 393] on span "salesforce" at bounding box center [246, 398] width 46 height 11
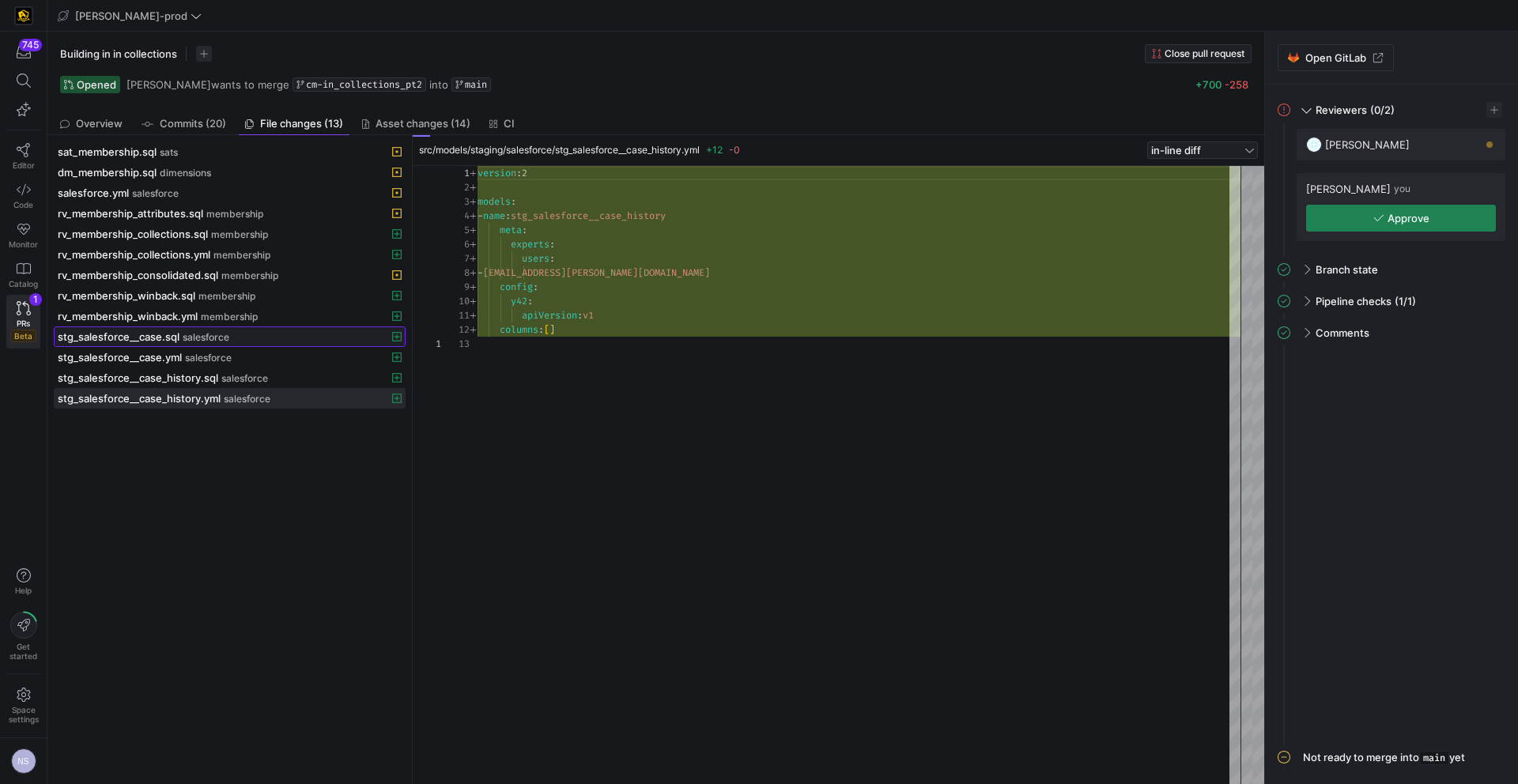
click at [223, 342] on span "salesforce" at bounding box center [206, 337] width 46 height 11
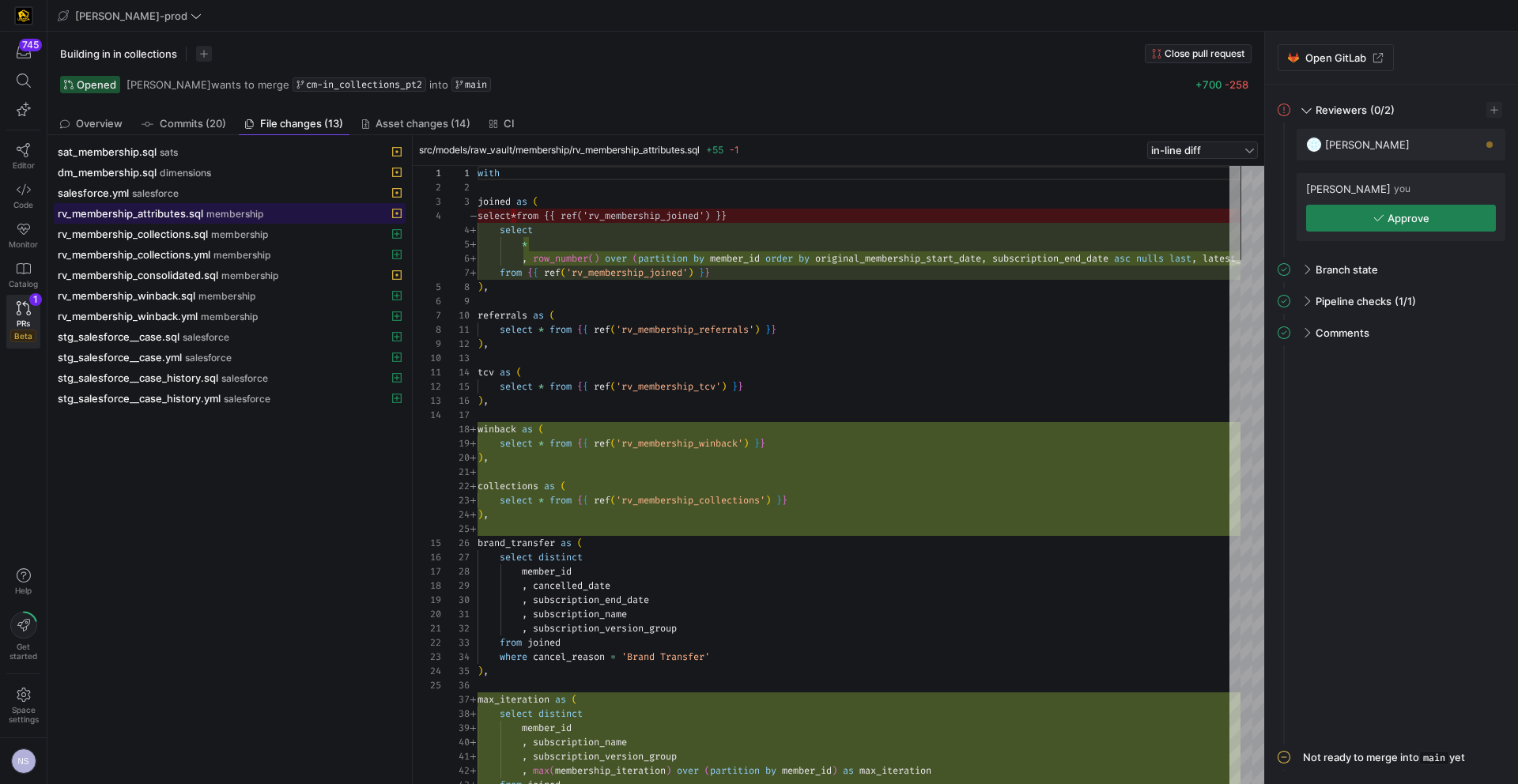
click at [208, 218] on span "membership" at bounding box center [235, 214] width 57 height 11
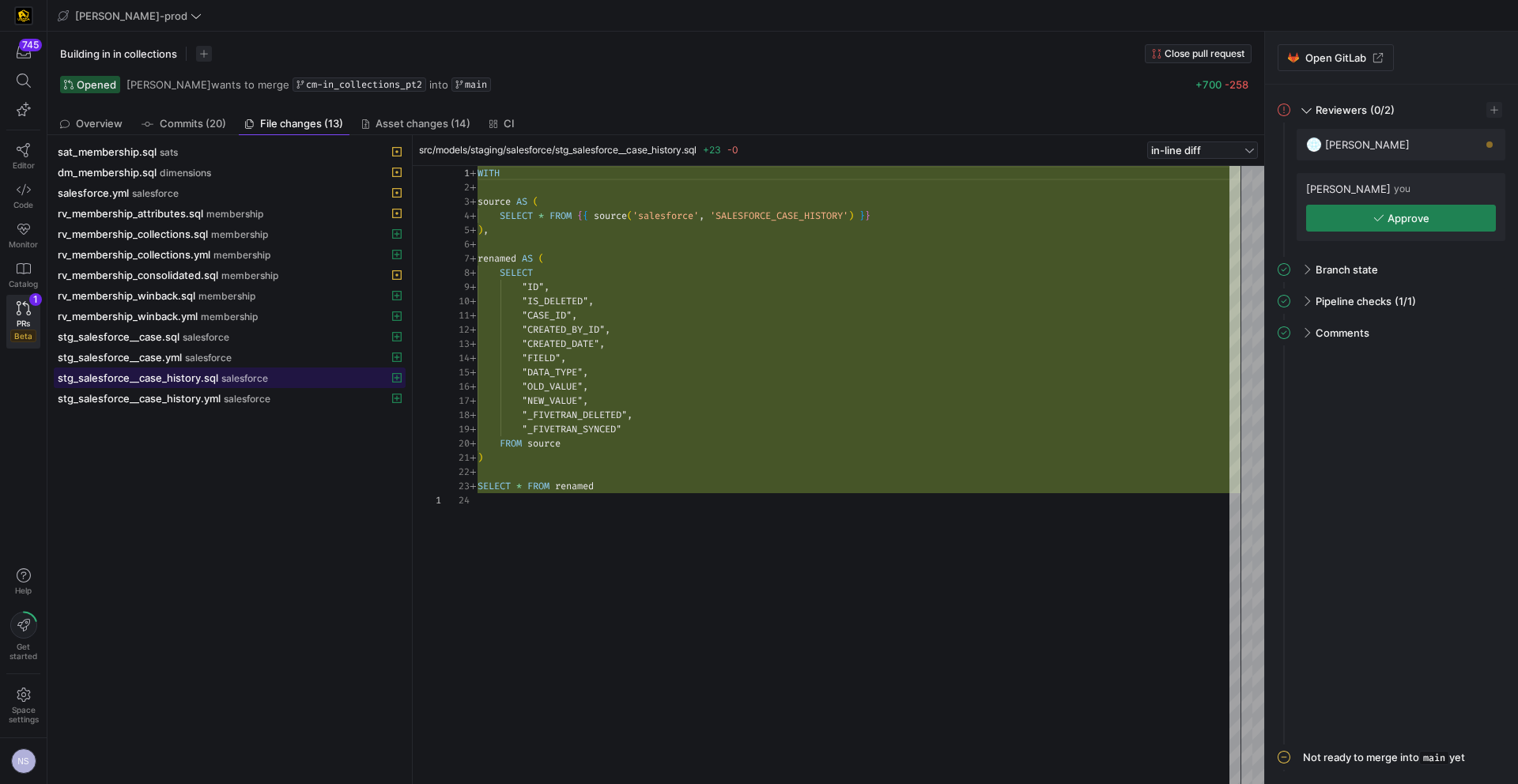
click at [215, 375] on span "stg_salesforce__case_history.sql" at bounding box center [137, 378] width 160 height 13
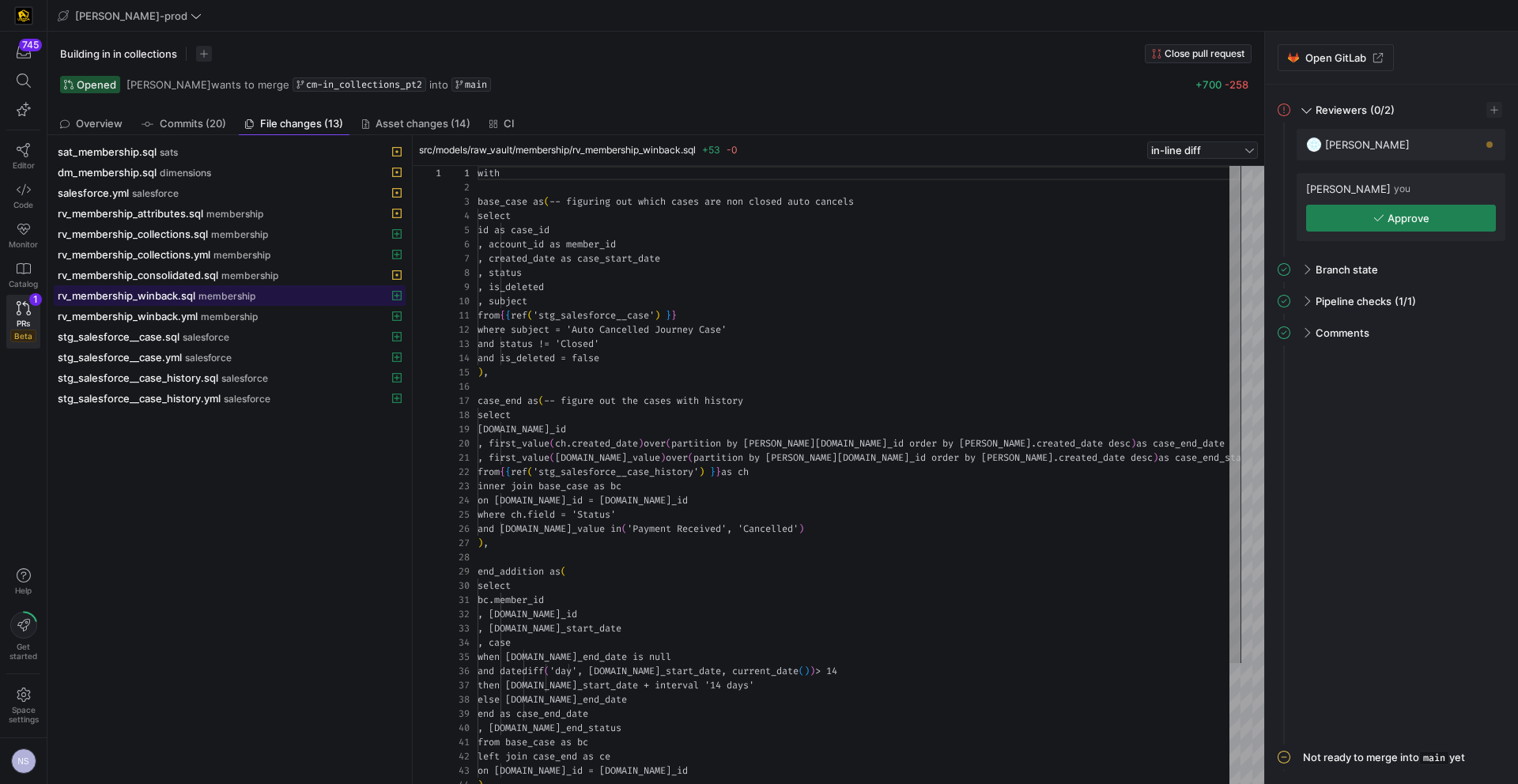
click at [197, 300] on div "rv_membership_winback.sql membership" at bounding box center [212, 296] width 310 height 13
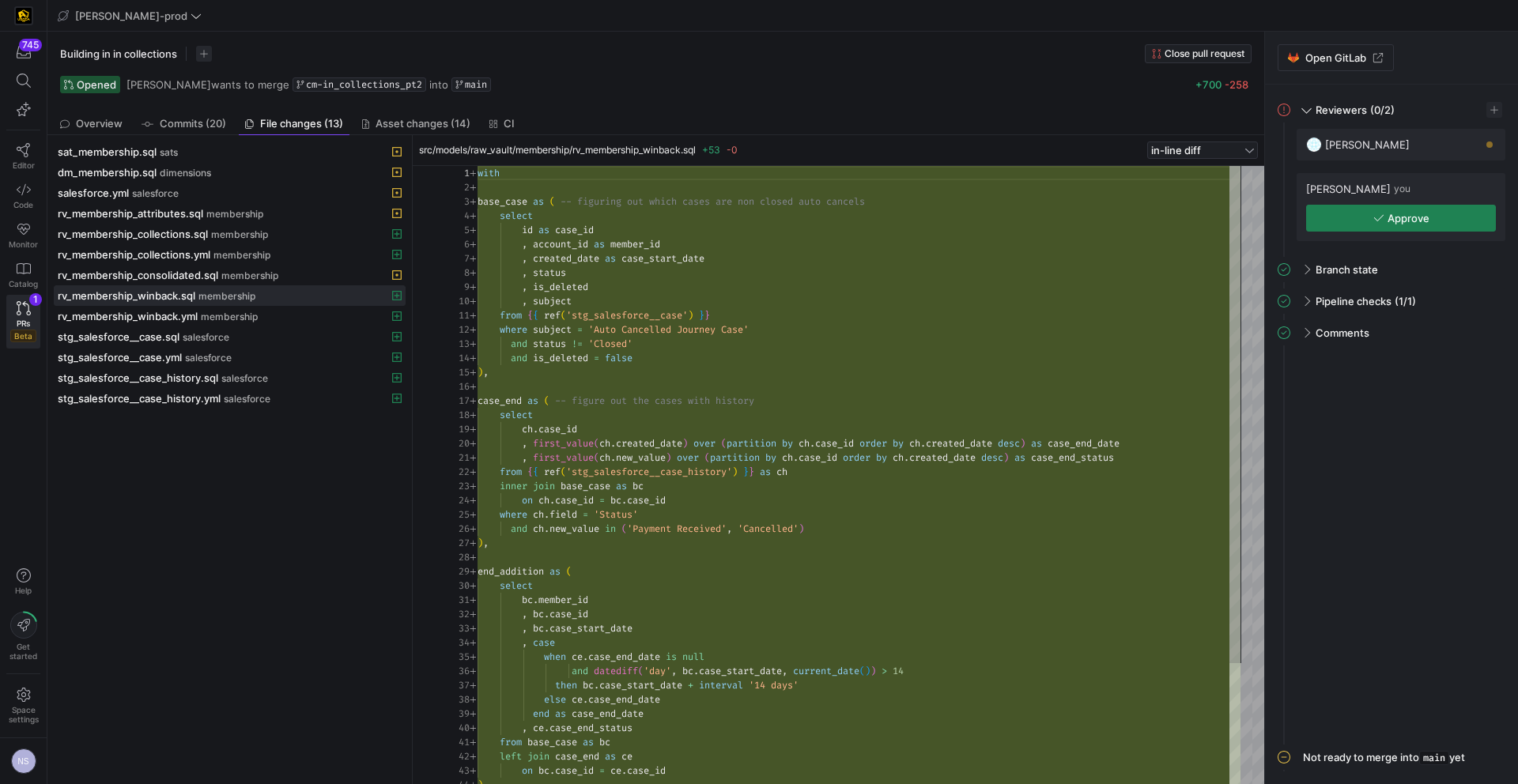
type textarea "from {{ ref('stg_salesforce__case') }} where subject = 'Auto Cancelled Journey …"
click at [654, 358] on div "with base_case as ( -- figuring out which cases are non closed auto ca ncels se…" at bounding box center [858, 550] width 762 height 768
click at [207, 231] on span "rv_membership_collections.sql" at bounding box center [133, 233] width 150 height 13
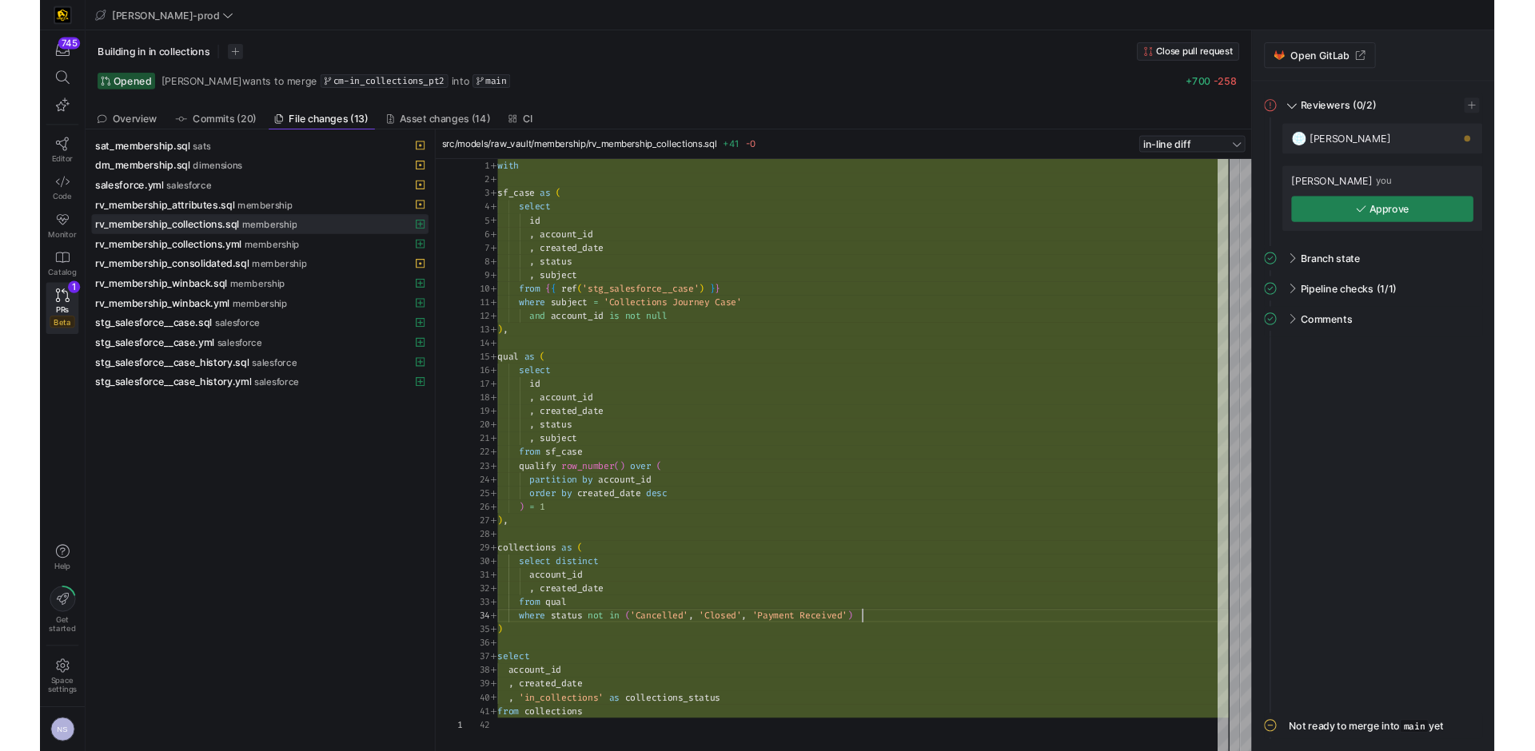
scroll to position [43, 385]
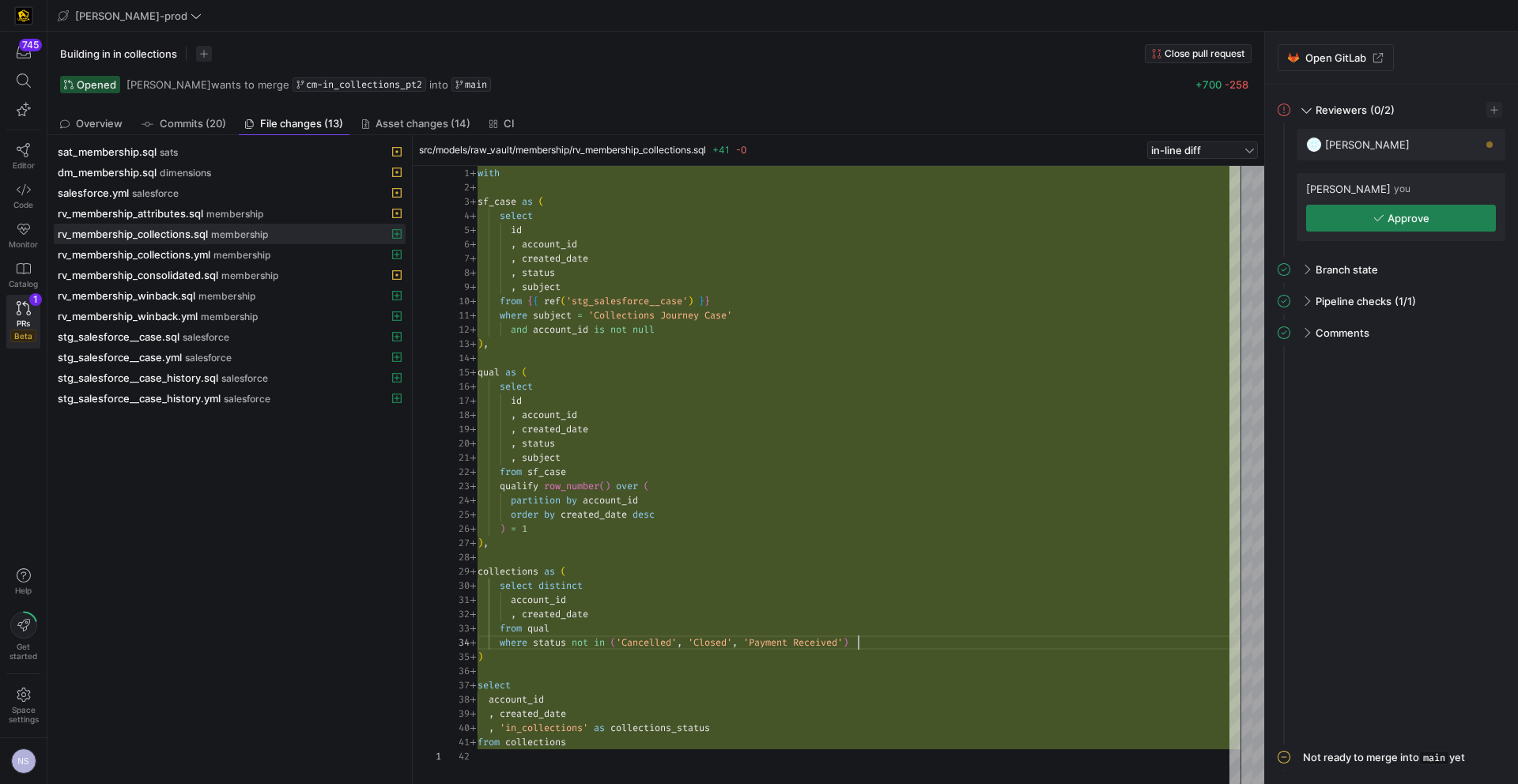
click at [910, 644] on div "with sf_case as ( select id , account_id , created_date , status , subject from…" at bounding box center [858, 475] width 762 height 618
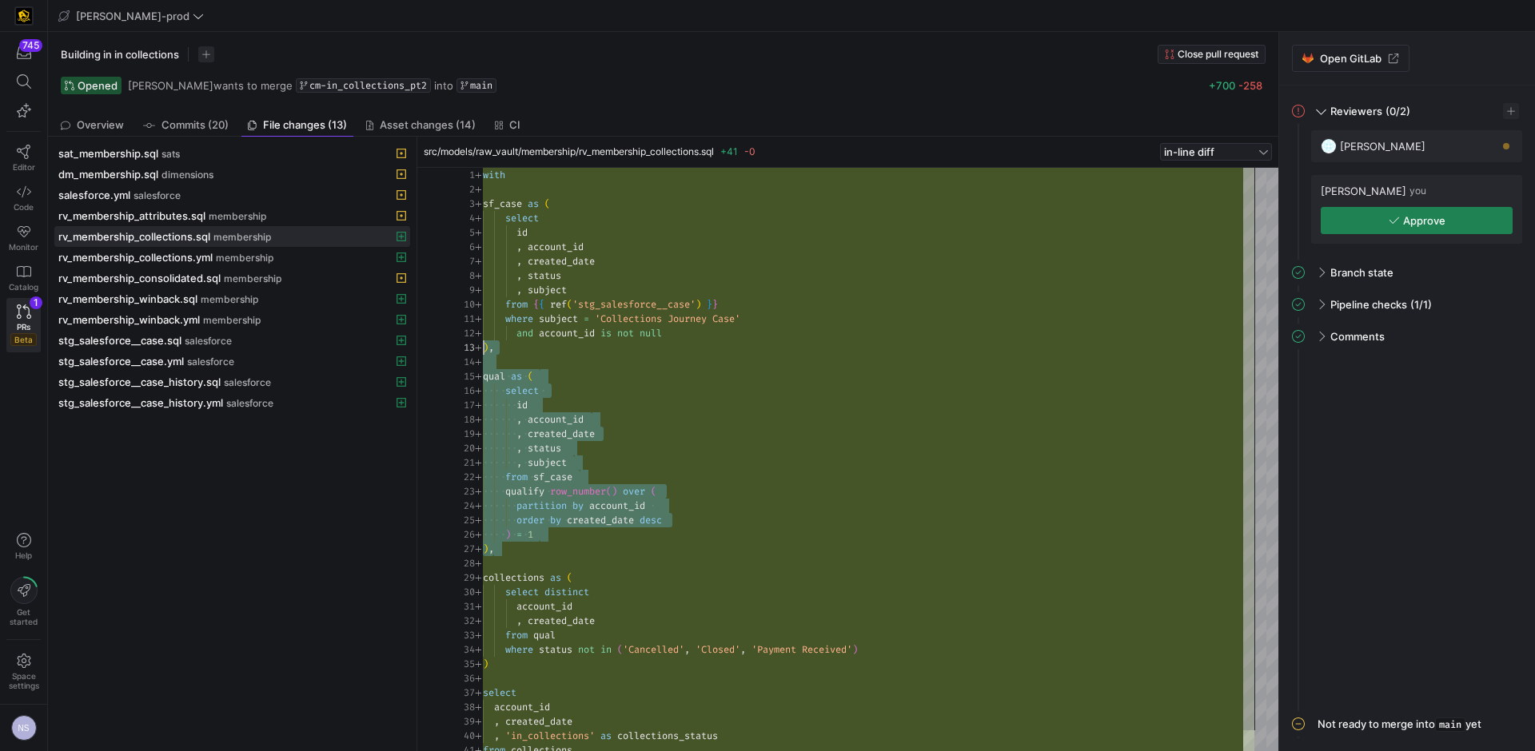
scroll to position [58, 0]
drag, startPoint x: 502, startPoint y: 548, endPoint x: 484, endPoint y: 374, distance: 175.2
click at [484, 374] on div "with sf_case as ( select id , account_id , created_date , status , subject from…" at bounding box center [868, 470] width 771 height 604
type textarea "where subject = 'Collections Journey Case' and account_id is not null ), qual a…"
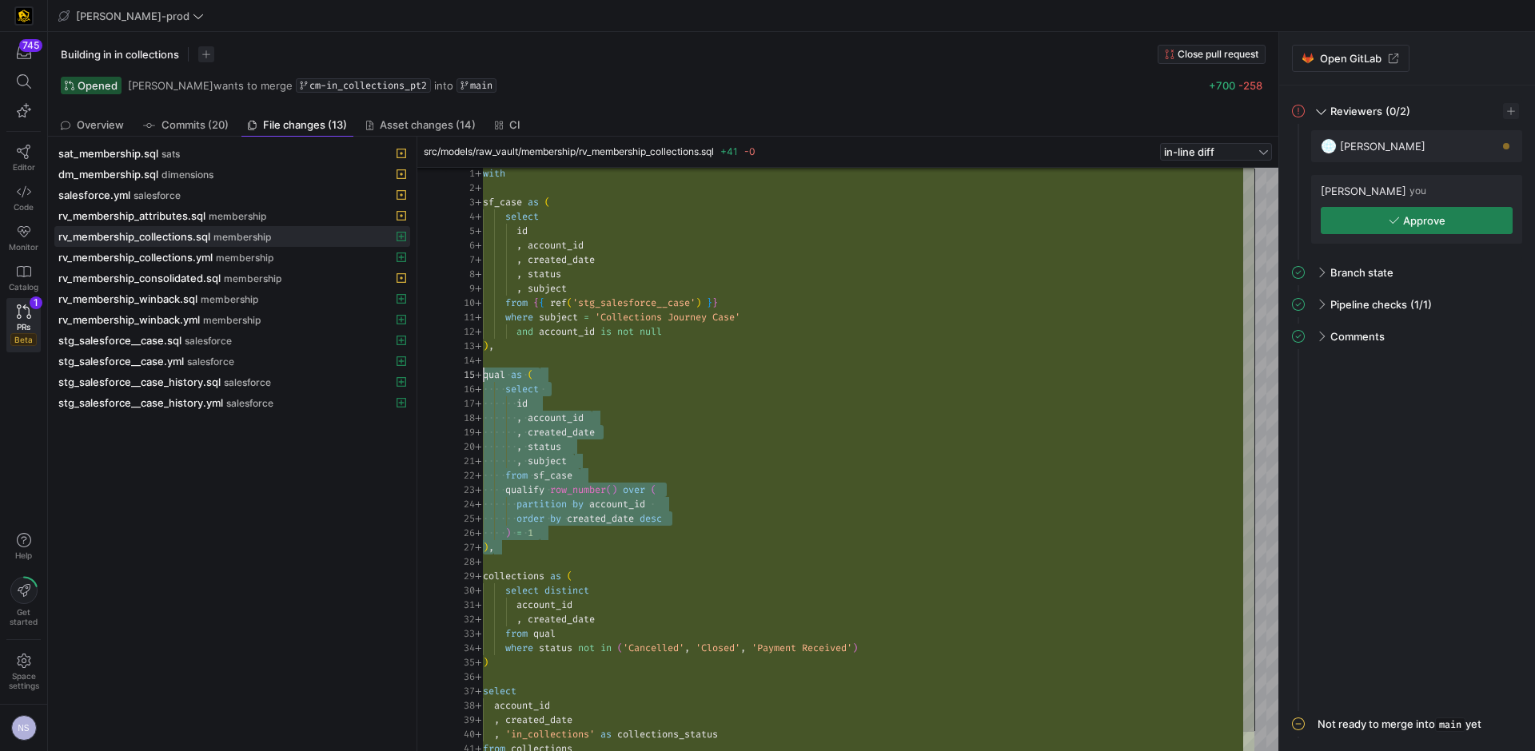
click at [588, 378] on div "with sf_case as ( select id , account_id , created_date , status , subject from…" at bounding box center [868, 468] width 771 height 604
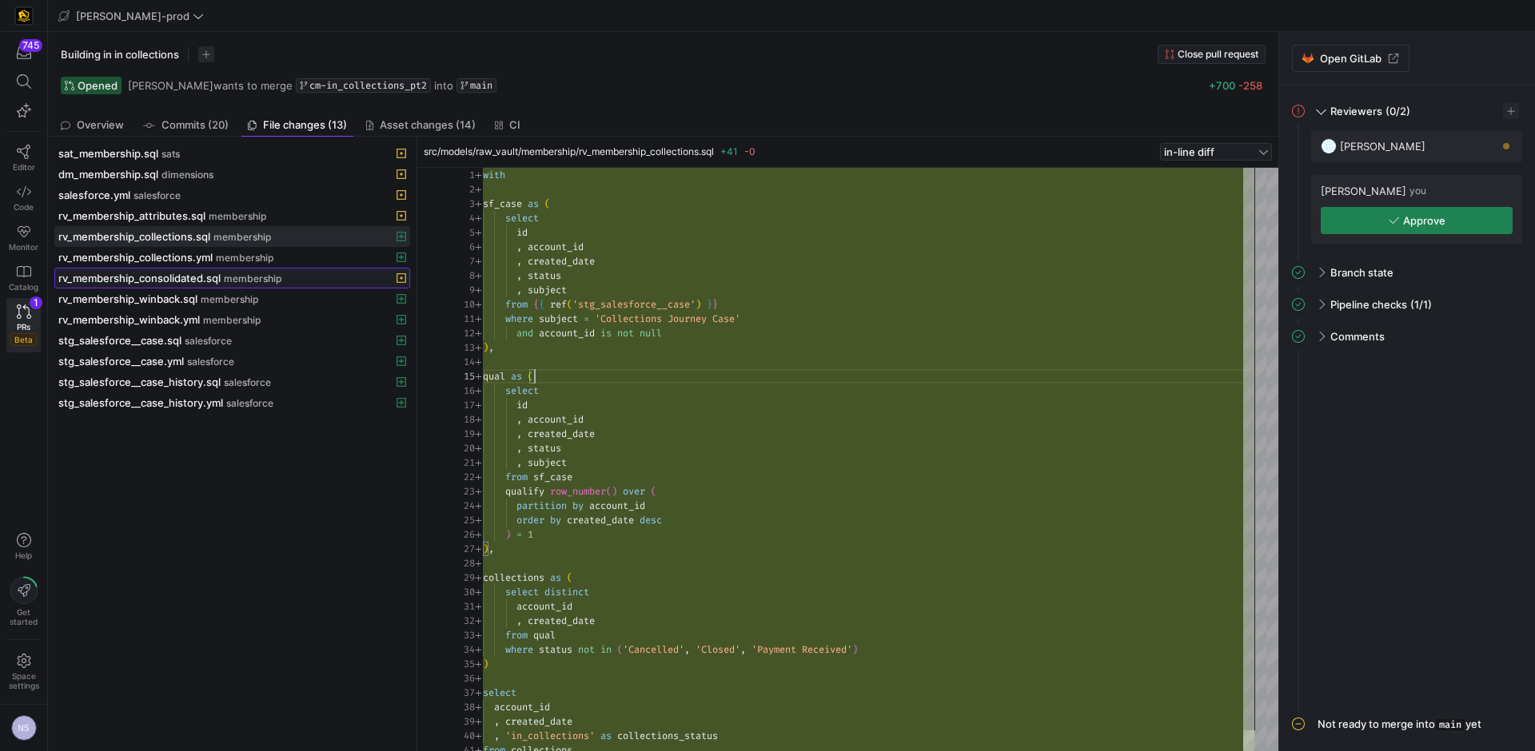
click at [265, 272] on div "rv_membership_consolidated.sql membership" at bounding box center [214, 278] width 313 height 13
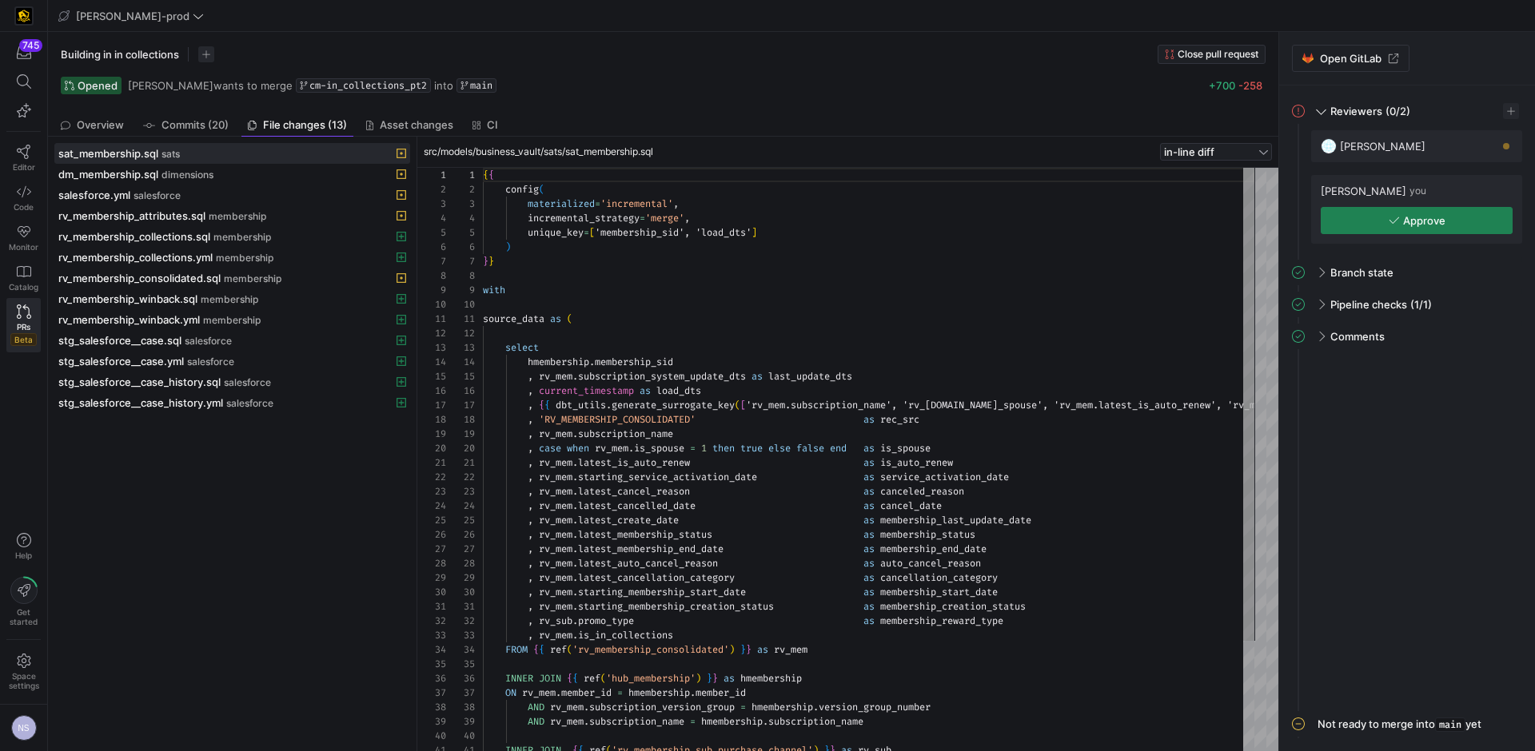
scroll to position [144, 0]
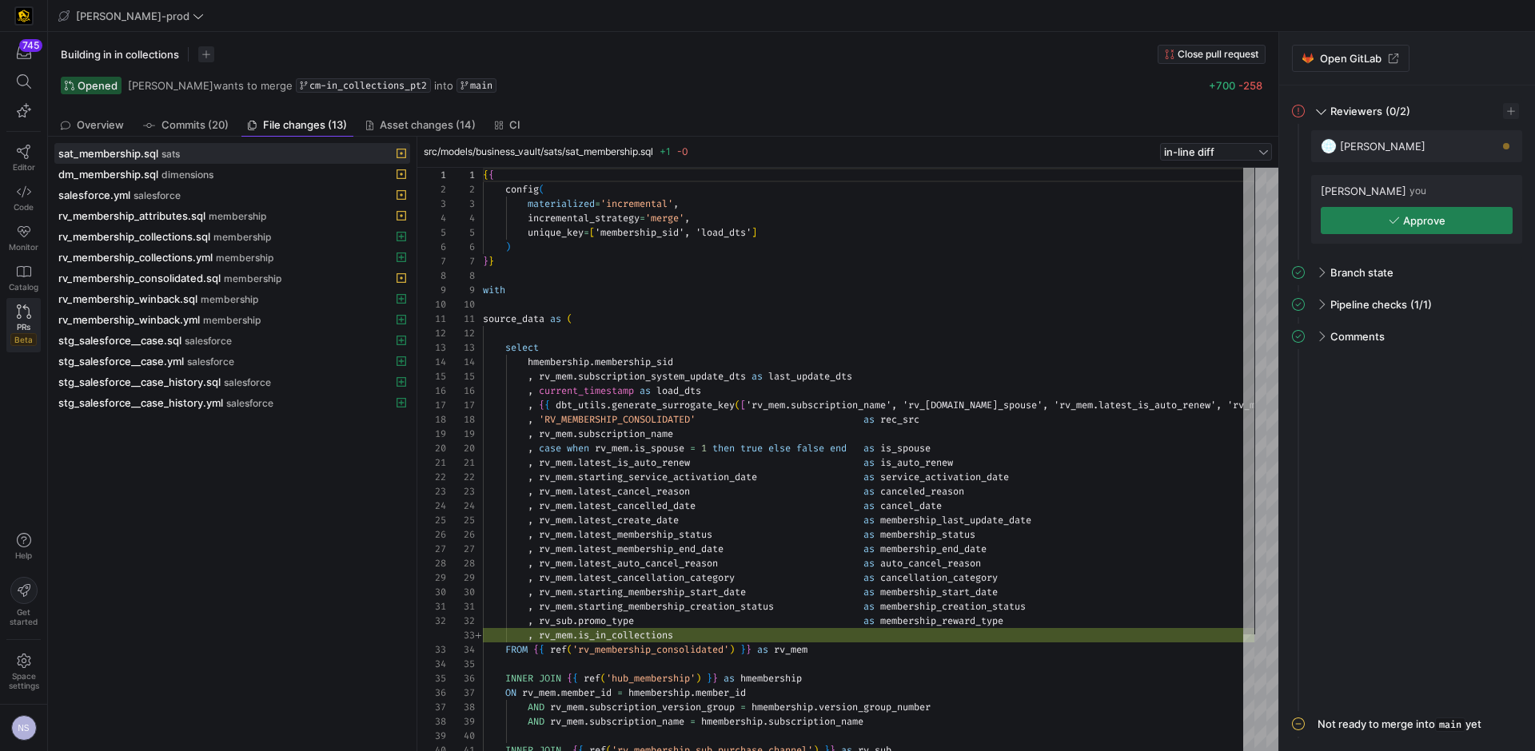
click at [16, 348] on link "PRs Beta" at bounding box center [23, 325] width 34 height 54
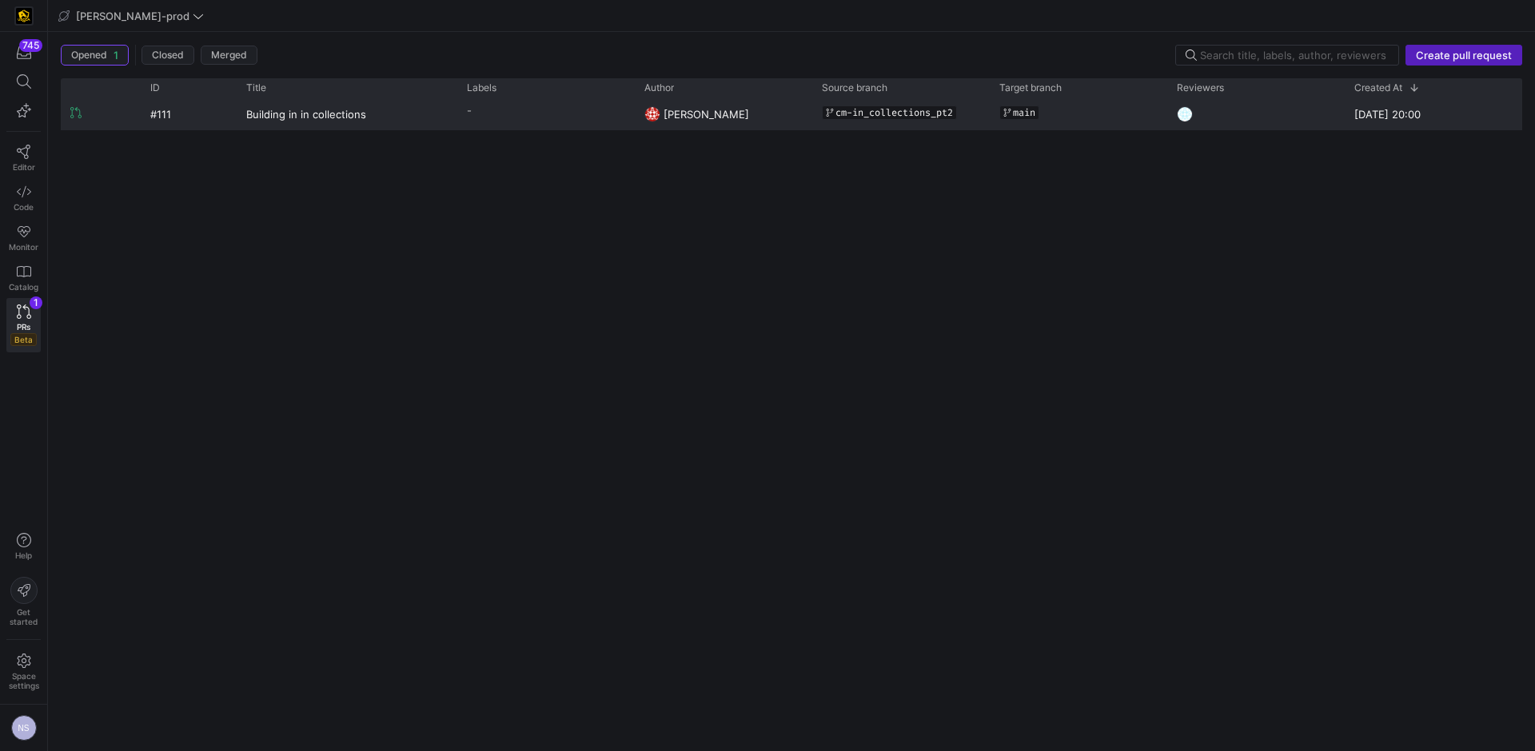
click at [457, 121] on div "-" at bounding box center [545, 113] width 177 height 31
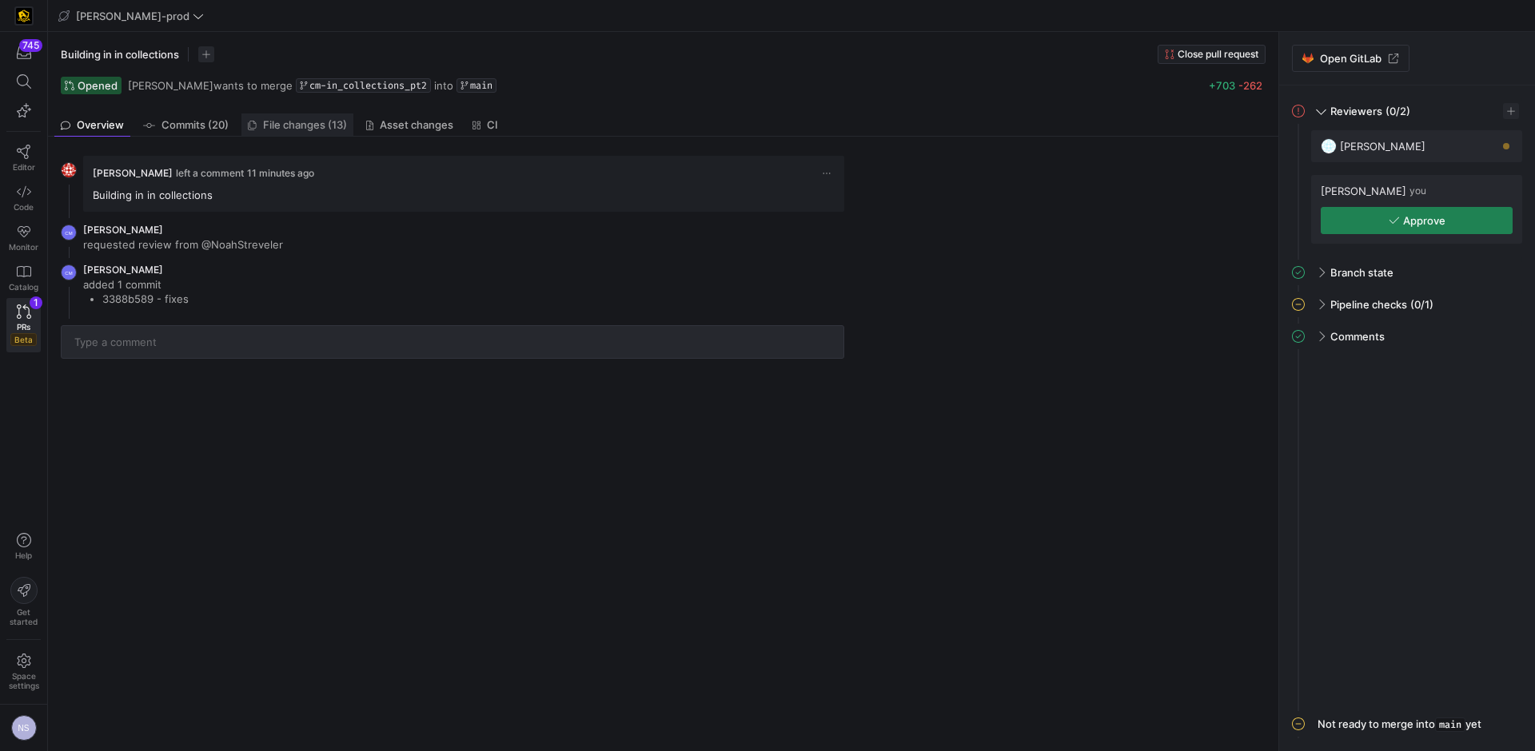
click at [341, 126] on span "File changes (13)" at bounding box center [305, 125] width 84 height 10
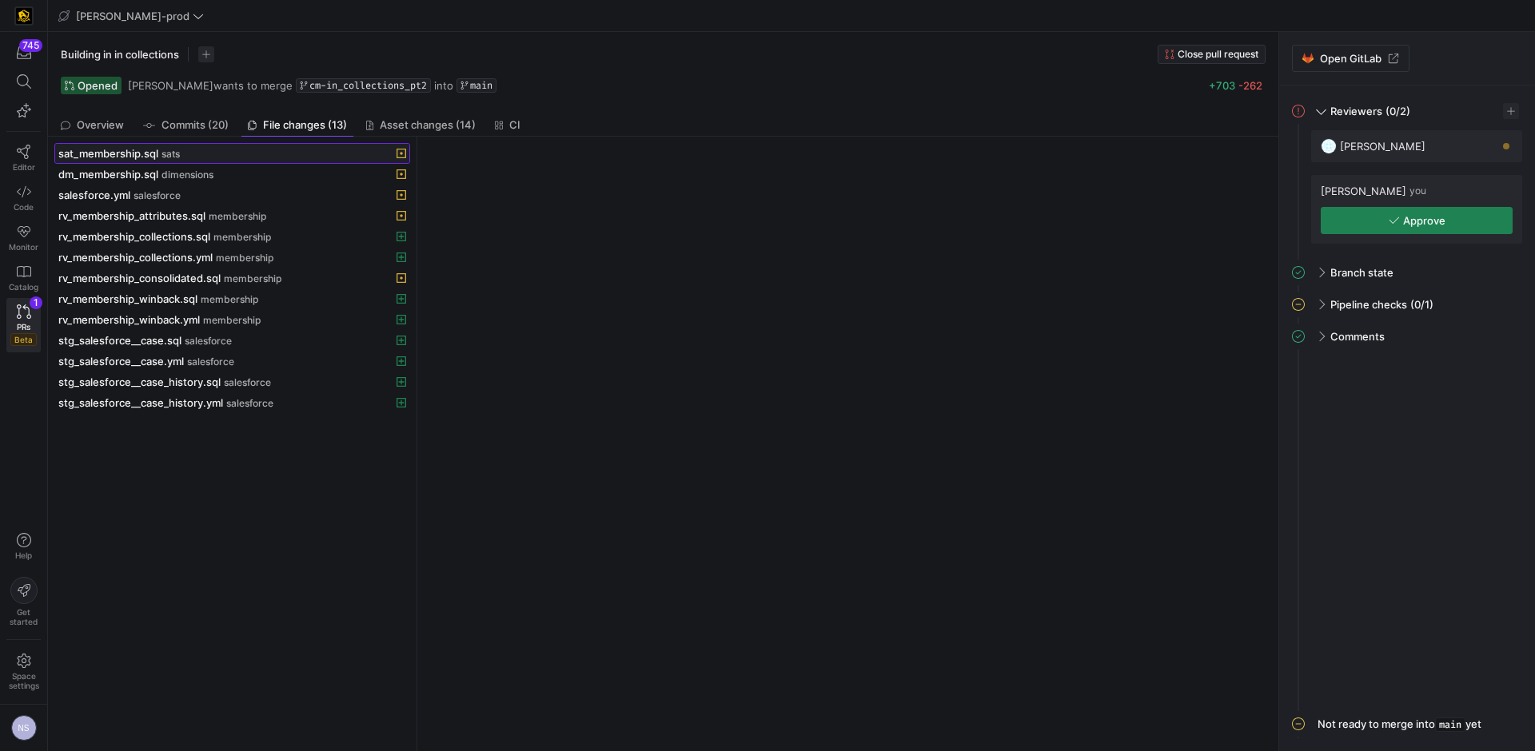
click at [177, 145] on span at bounding box center [232, 153] width 354 height 19
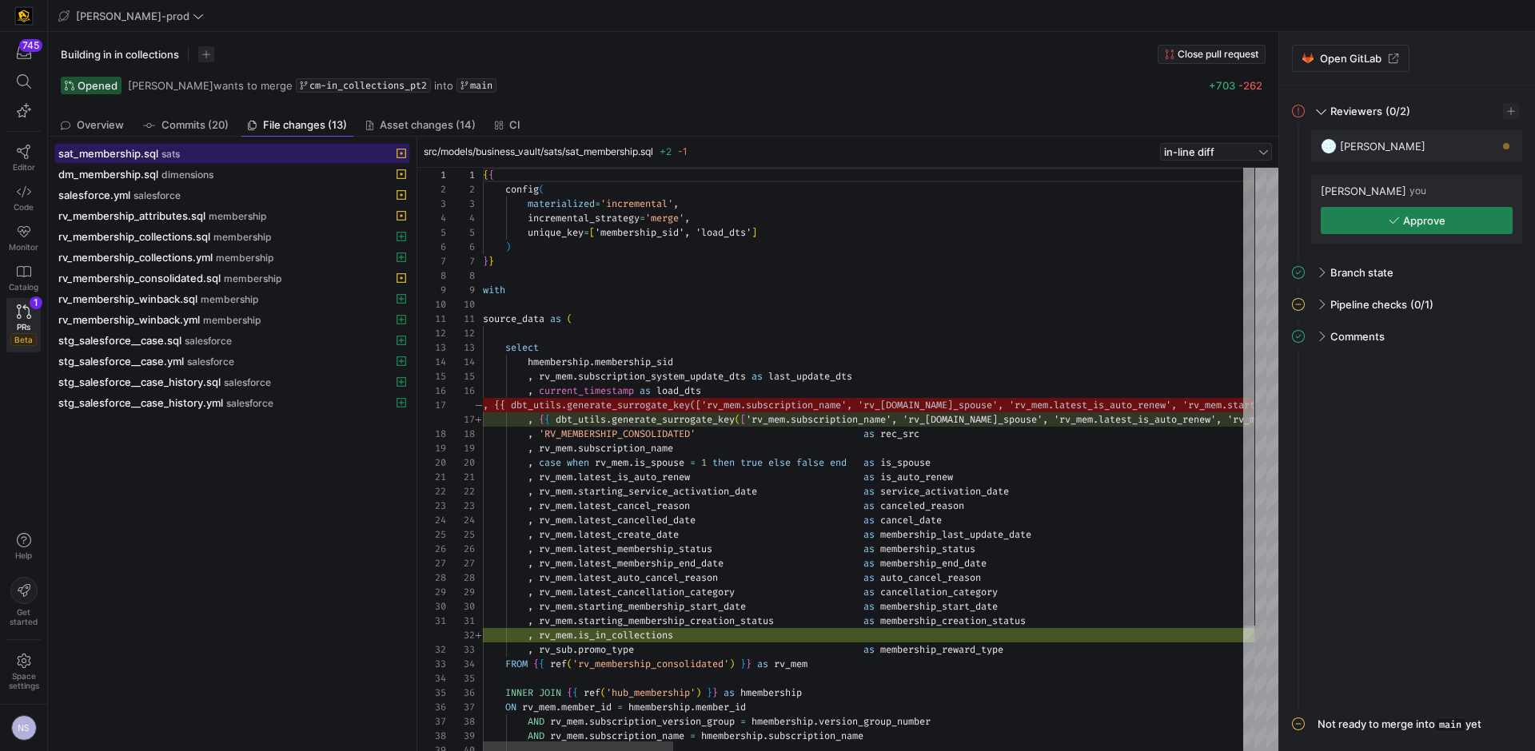
scroll to position [144, 0]
type textarea "source_data as ( select hmembership.membership_sid , rv_mem.subscription_system…"
click at [171, 446] on div "sat_membership.sql sats dm_membership.sql dimensions salesforce.yml salesforce …" at bounding box center [232, 444] width 356 height 602
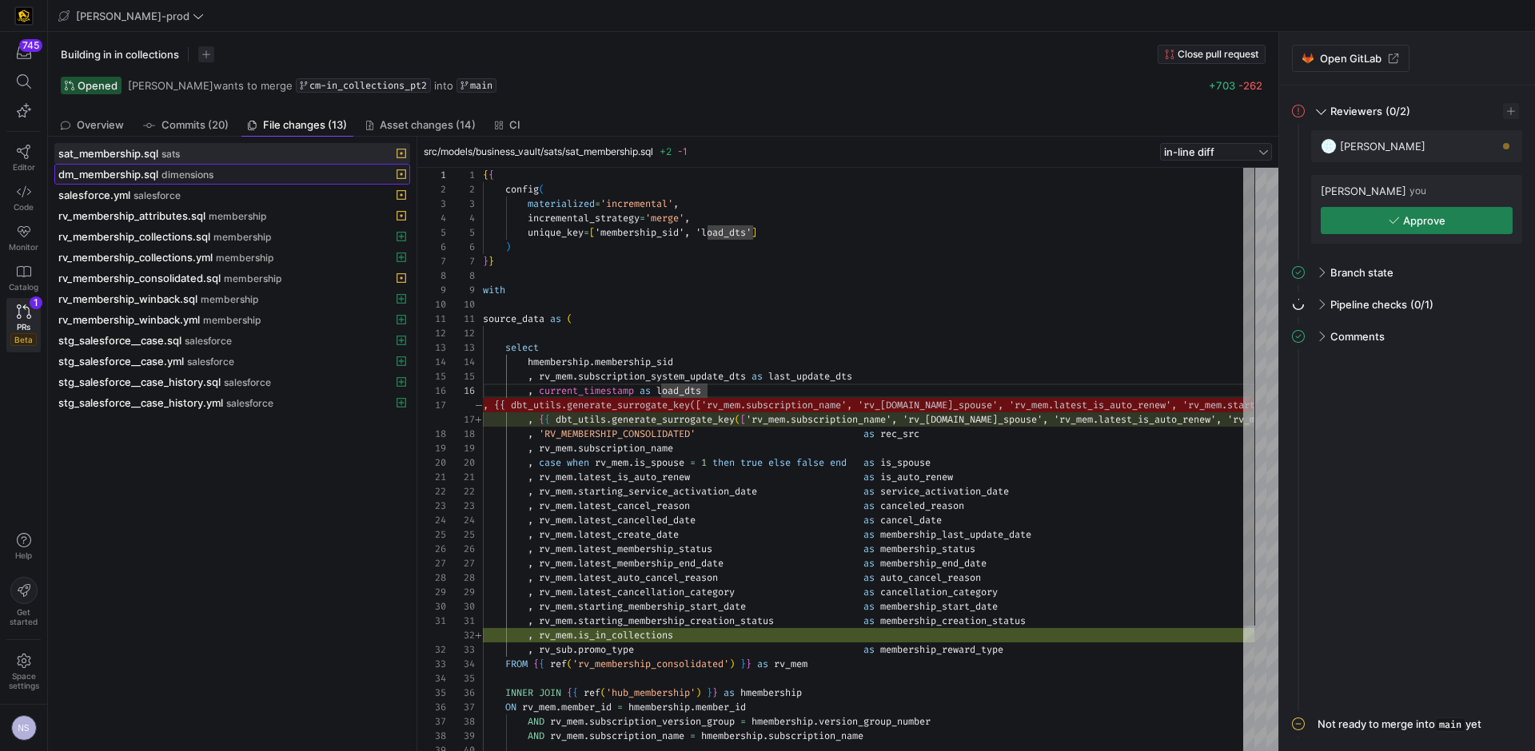
click at [238, 174] on div "dm_membership.sql dimensions" at bounding box center [214, 174] width 313 height 13
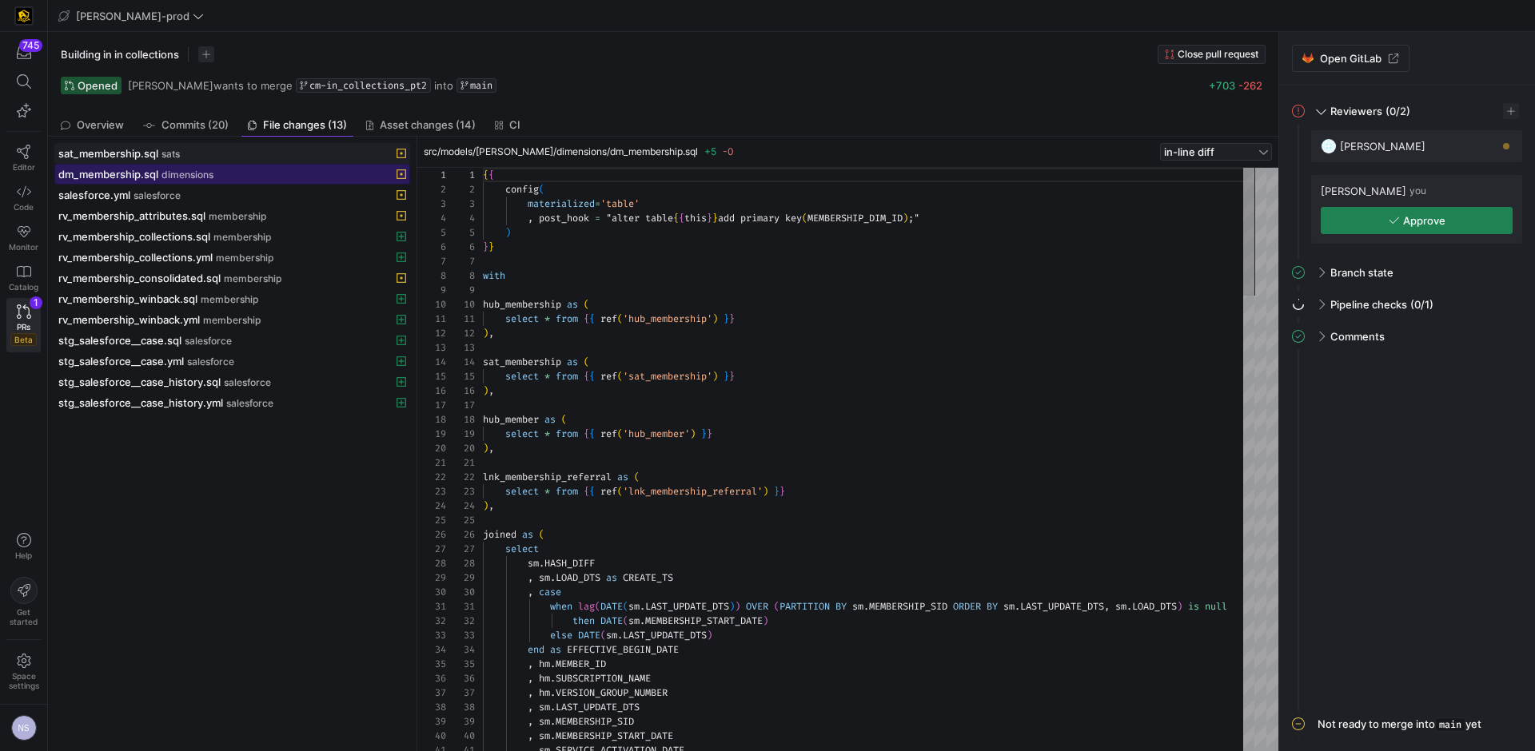
scroll to position [144, 0]
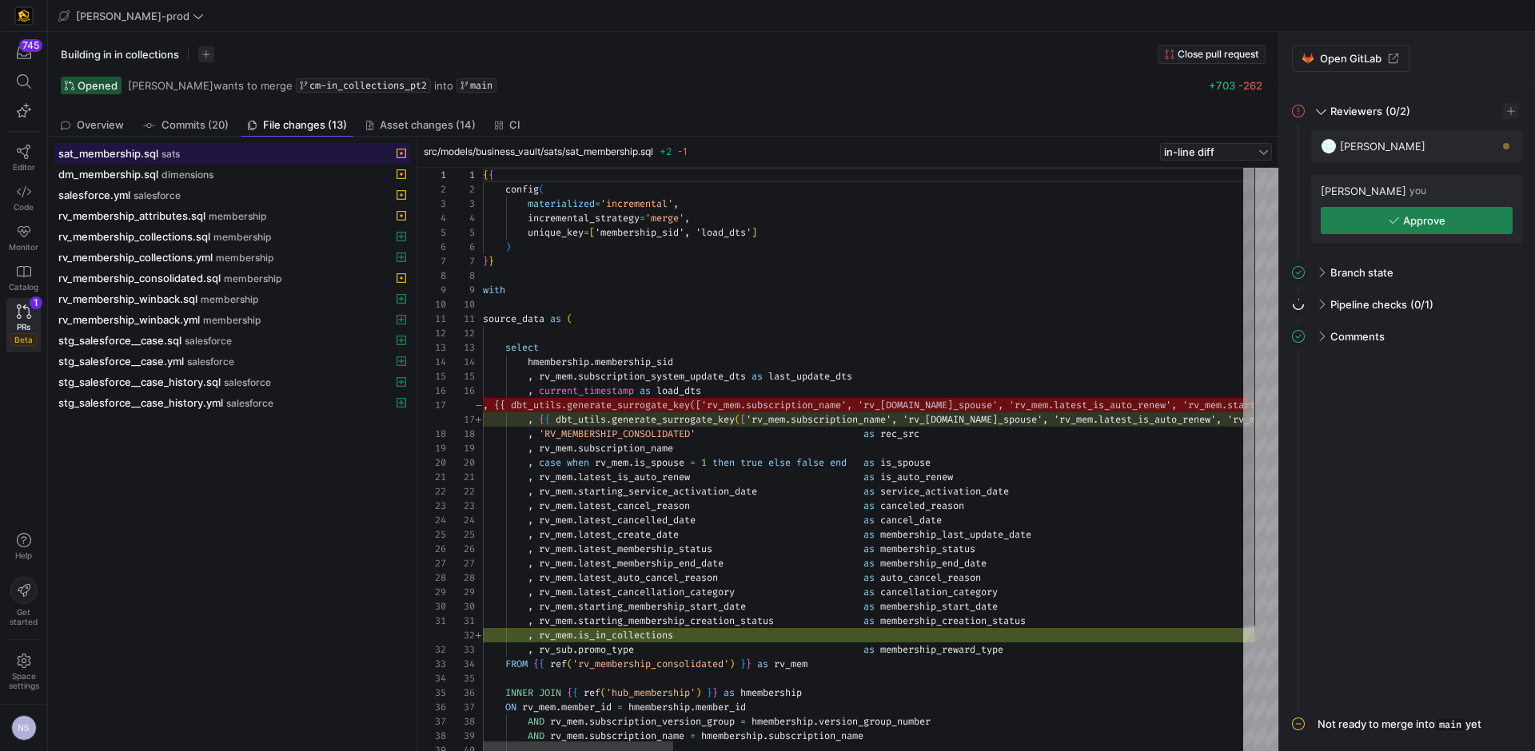
click at [229, 153] on div "sat_membership.sql sats" at bounding box center [214, 153] width 313 height 13
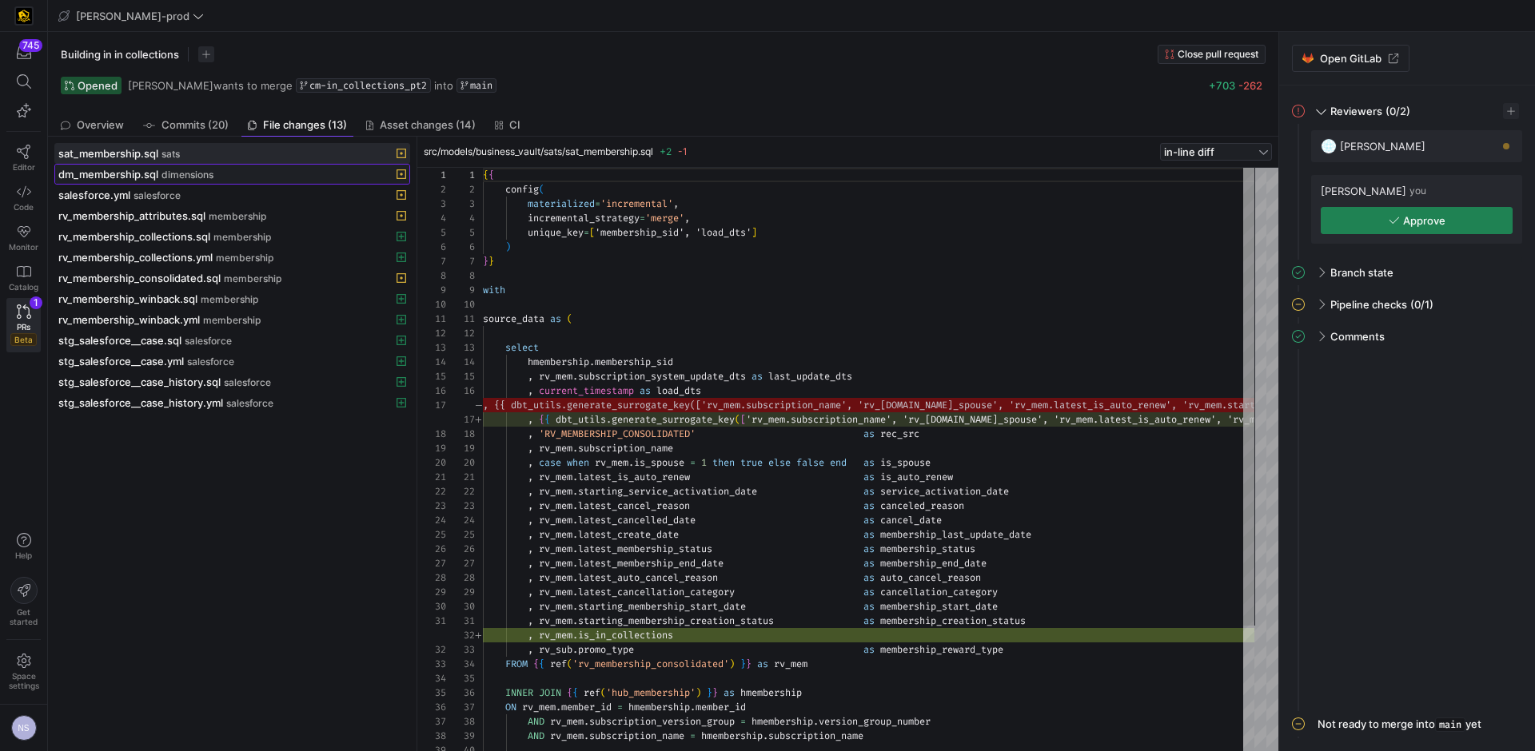
click at [300, 172] on div "dm_membership.sql dimensions" at bounding box center [214, 174] width 313 height 13
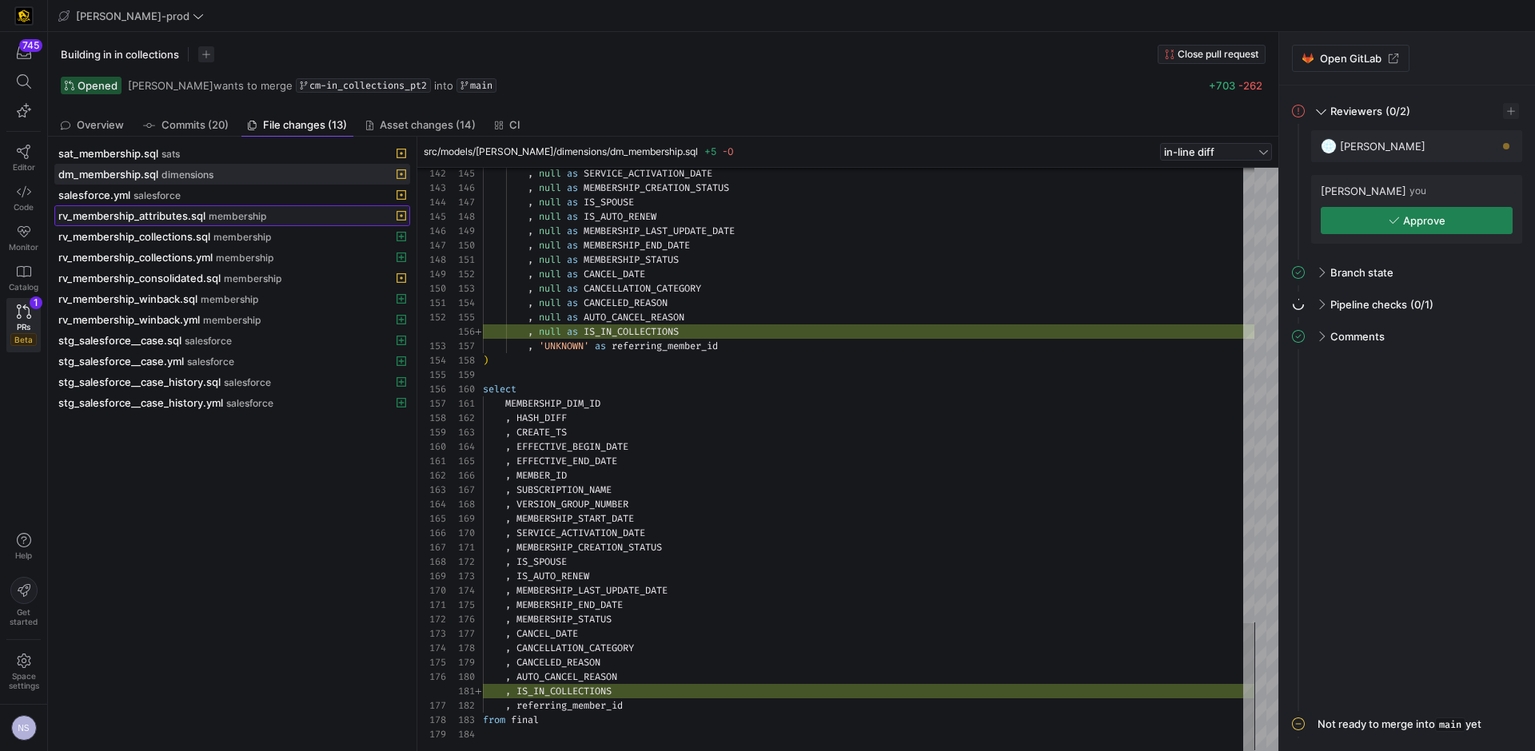
click at [245, 213] on span "membership" at bounding box center [238, 216] width 58 height 11
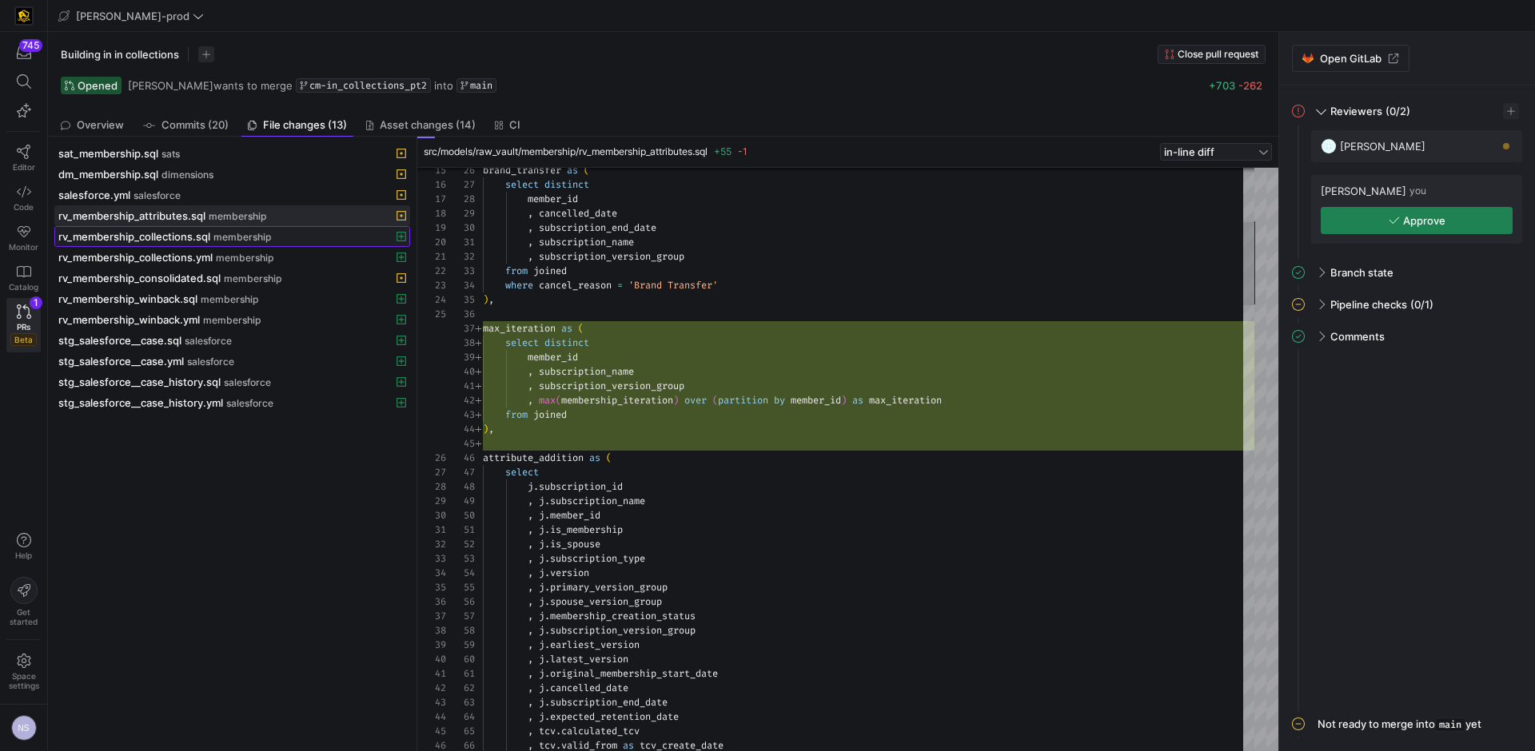
click at [269, 234] on span "membership" at bounding box center [242, 237] width 58 height 11
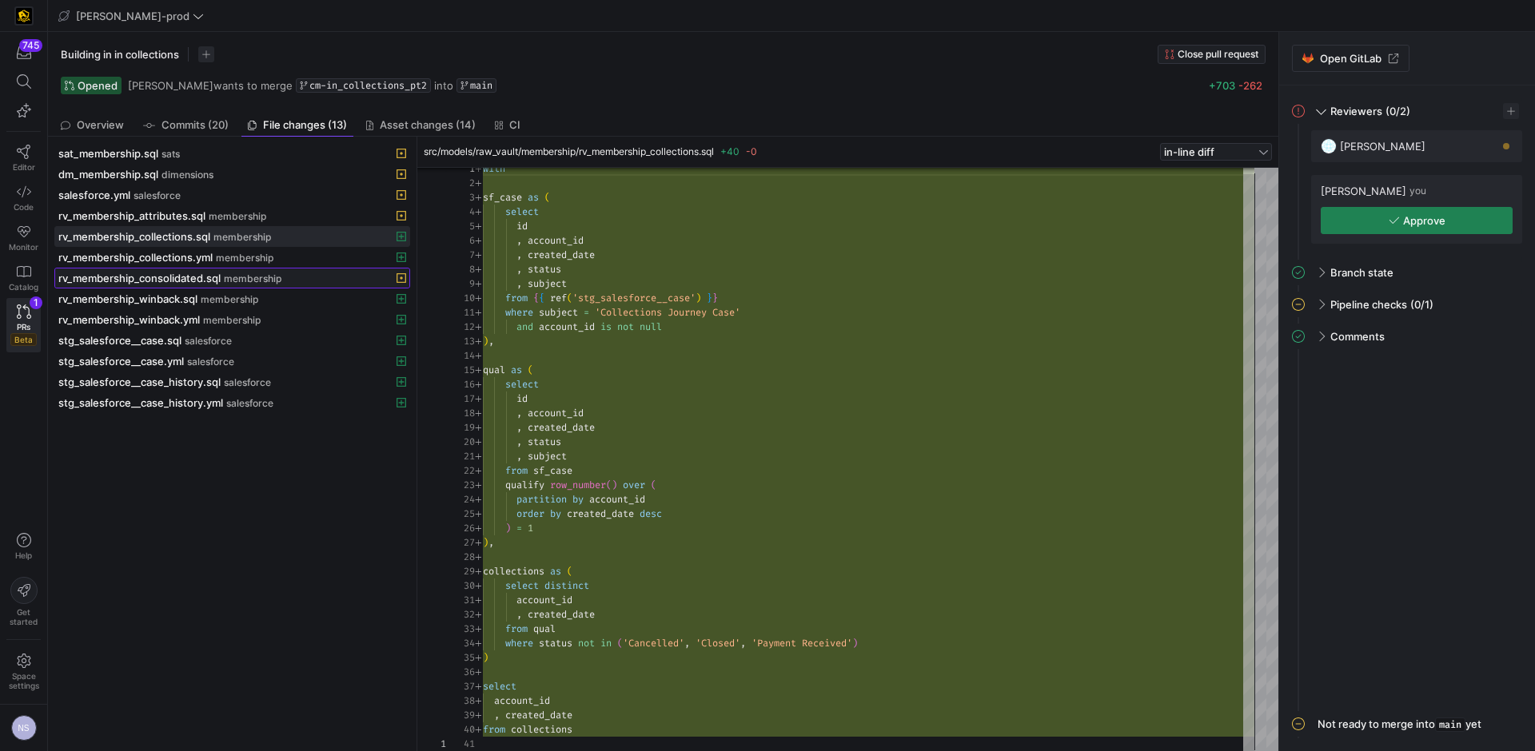
click at [201, 281] on span "rv_membership_consolidated.sql" at bounding box center [139, 278] width 162 height 13
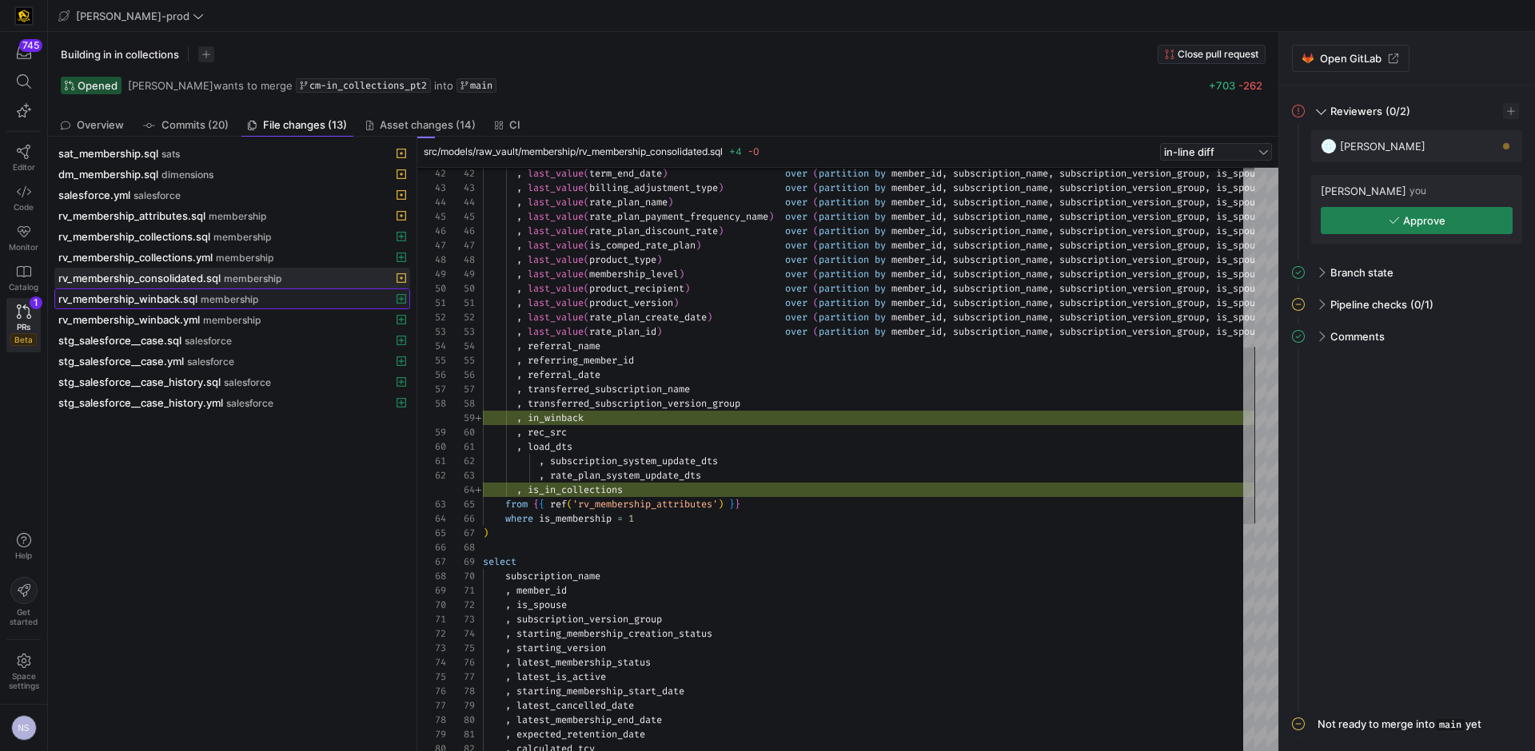
click at [239, 300] on span "membership" at bounding box center [230, 299] width 58 height 11
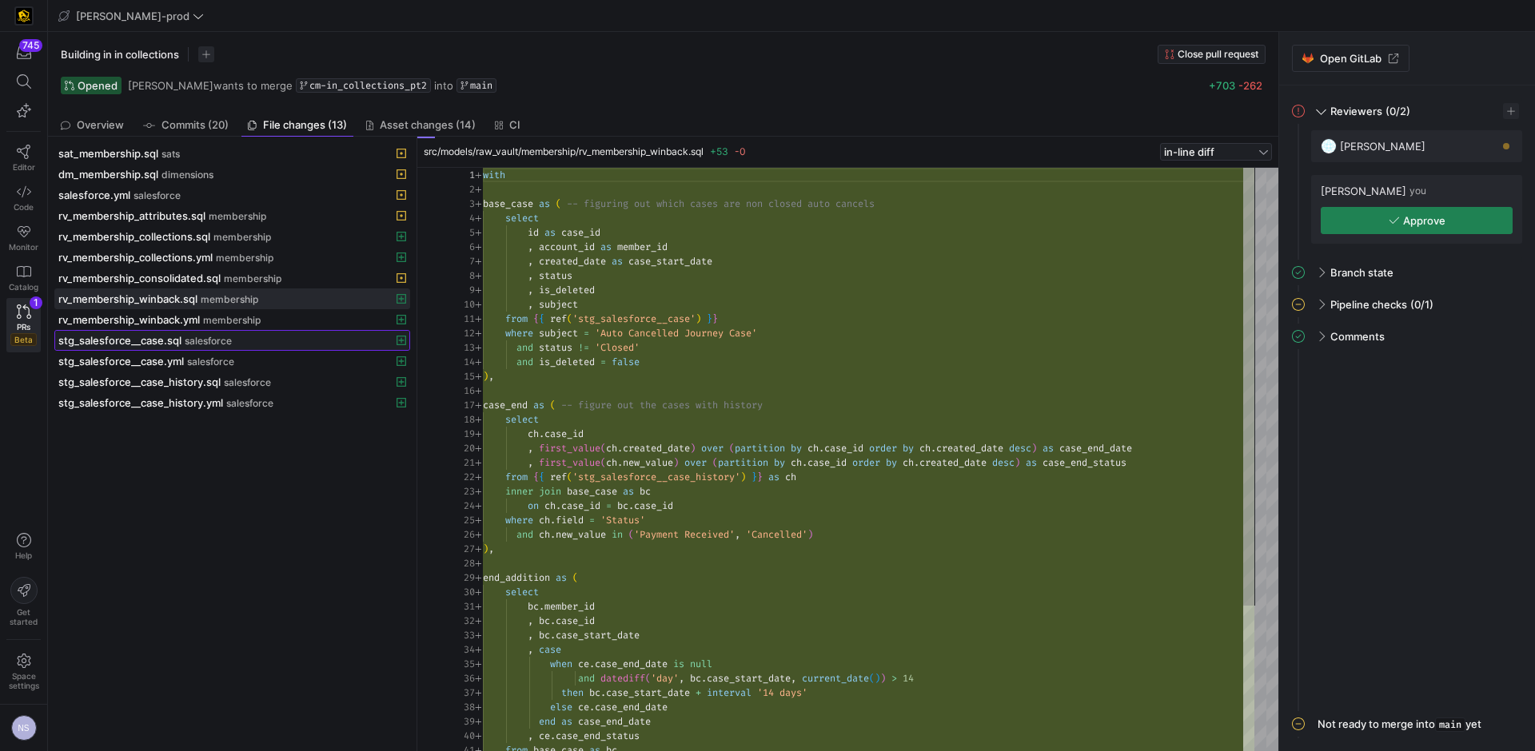
click at [248, 338] on div "stg_salesforce__case.sql salesforce" at bounding box center [214, 340] width 313 height 13
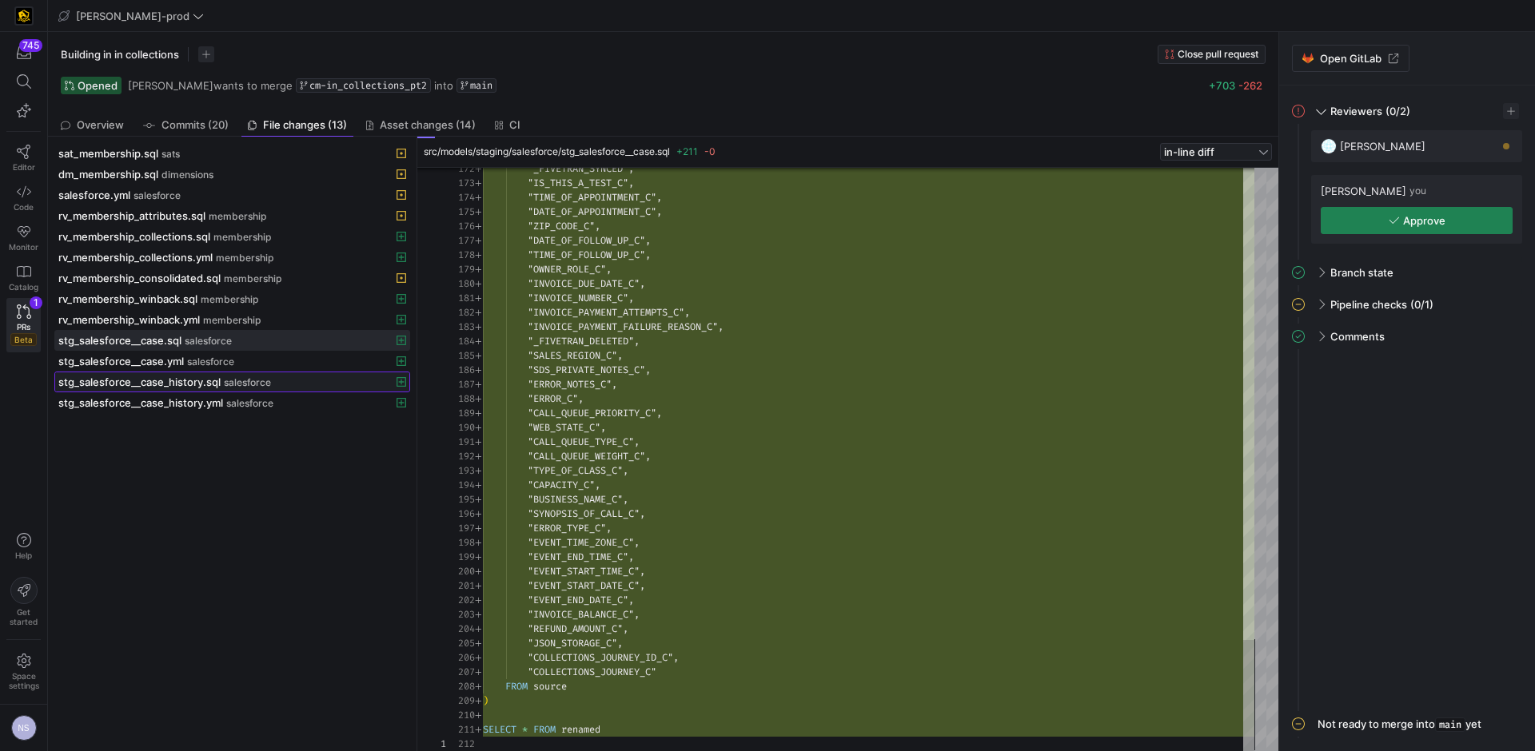
click at [241, 379] on span "salesforce" at bounding box center [247, 382] width 47 height 11
